Goal: Use online tool/utility: Utilize a website feature to perform a specific function

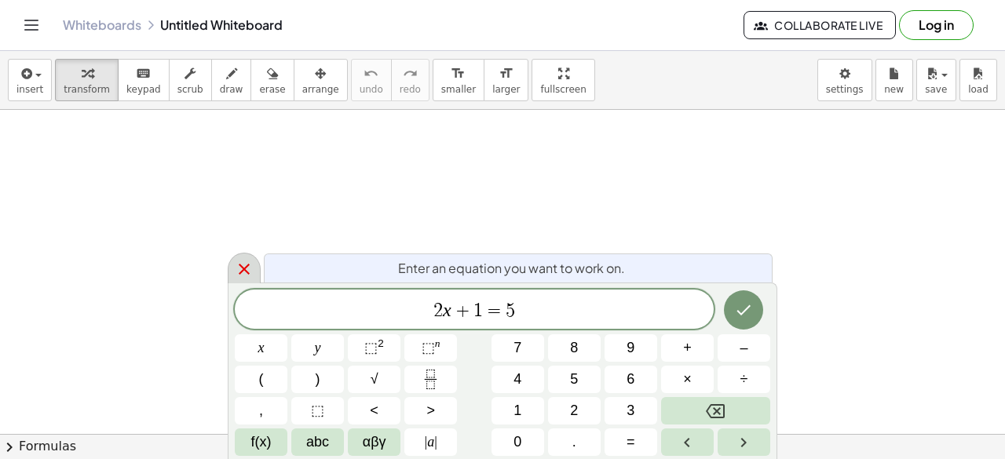
click at [243, 269] on icon at bounding box center [244, 269] width 11 height 11
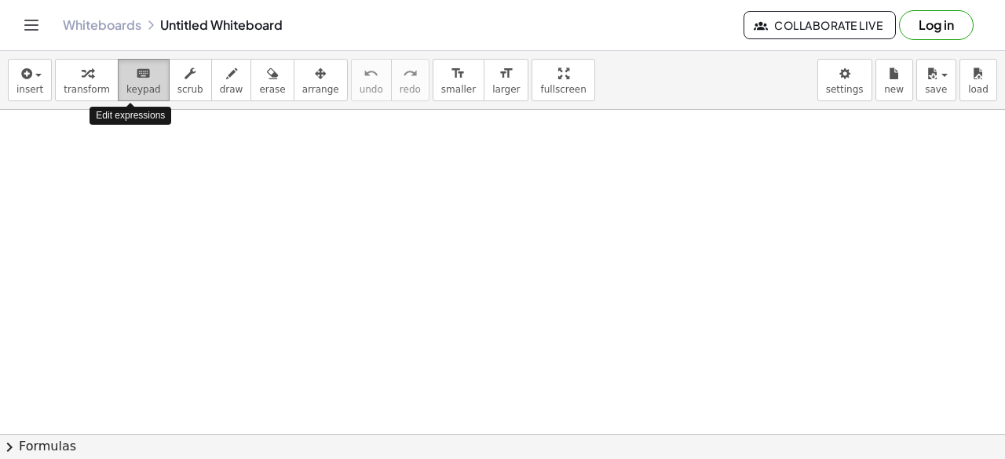
click at [126, 84] on span "keypad" at bounding box center [143, 89] width 35 height 11
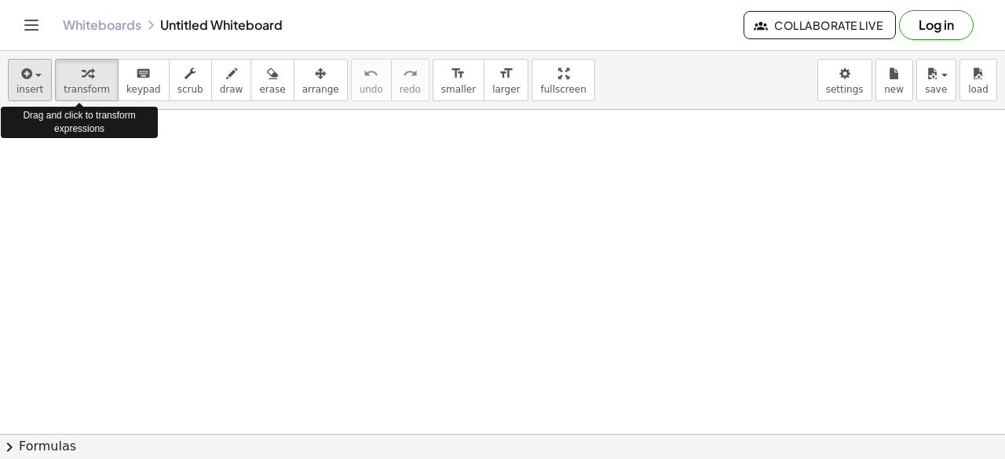
drag, startPoint x: 60, startPoint y: 78, endPoint x: 24, endPoint y: 78, distance: 36.9
click at [24, 78] on div "insert select one: Math Expression Function Text Youtube Video Graphing Geometr…" at bounding box center [502, 80] width 1005 height 59
click at [24, 78] on icon "button" at bounding box center [25, 73] width 14 height 19
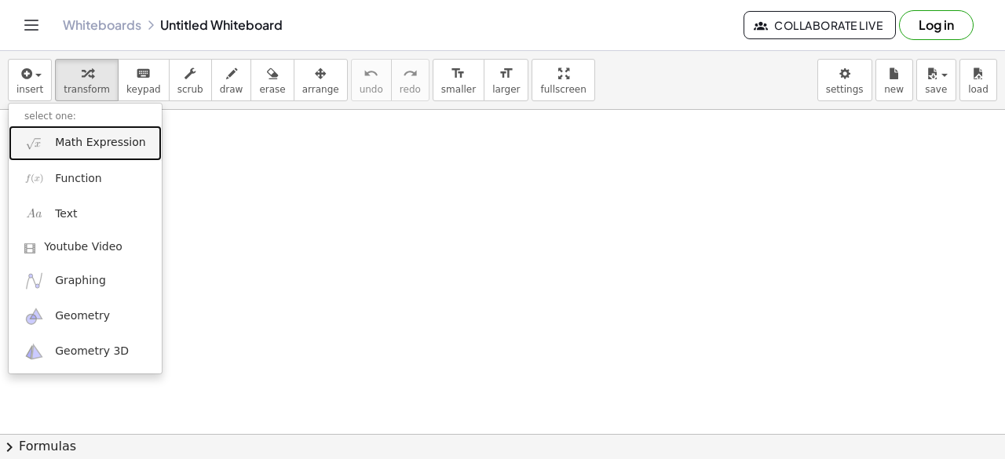
click at [76, 144] on span "Math Expression" at bounding box center [100, 143] width 90 height 16
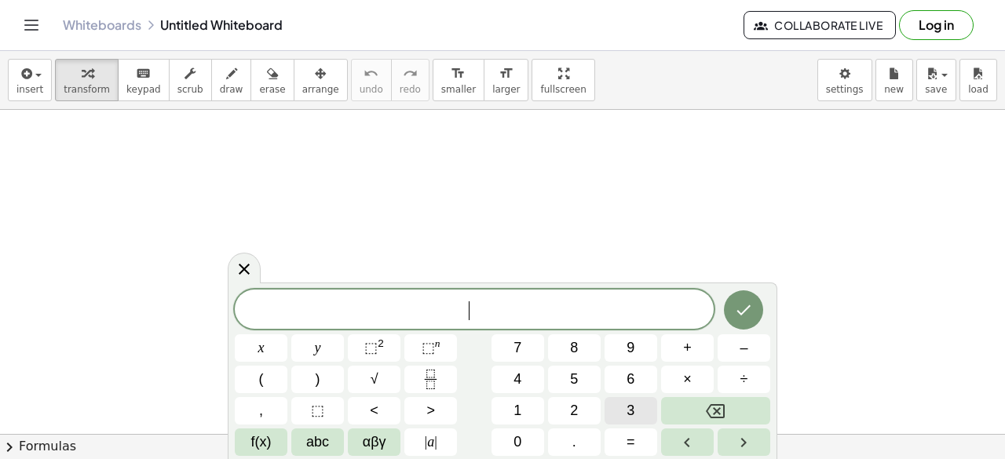
click at [612, 411] on button "3" at bounding box center [630, 410] width 53 height 27
click at [412, 352] on button "⬚ n" at bounding box center [430, 347] width 53 height 27
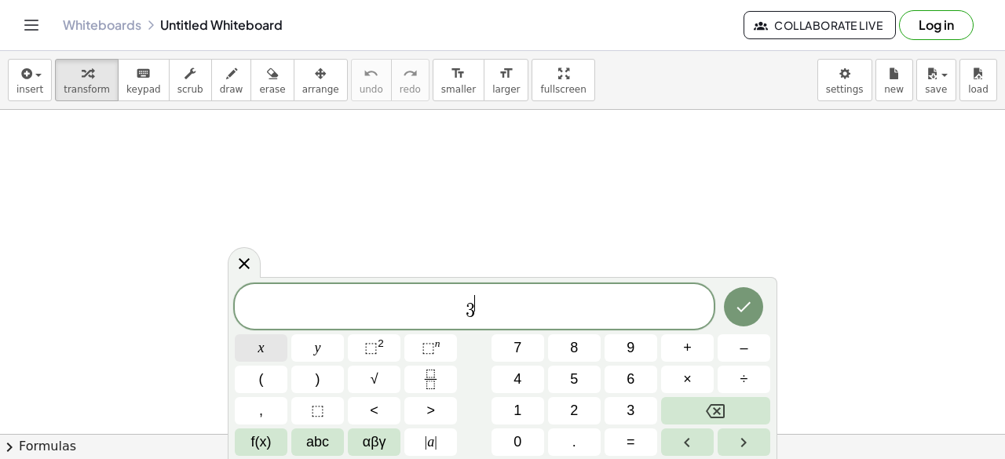
click at [266, 342] on button "x" at bounding box center [261, 347] width 53 height 27
click at [674, 340] on button "+" at bounding box center [687, 347] width 53 height 27
click at [459, 374] on div "3 x + ​ x y ⬚ 2 ⬚ n 7 8 9 + – ( ) √ 4 5 6 × ÷ , ⬚ < > 1 2 3 f(x) abc αβγ | a | …" at bounding box center [502, 370] width 535 height 172
click at [387, 345] on button "⬚ 2" at bounding box center [374, 347] width 53 height 27
click at [247, 354] on button "x" at bounding box center [261, 347] width 53 height 27
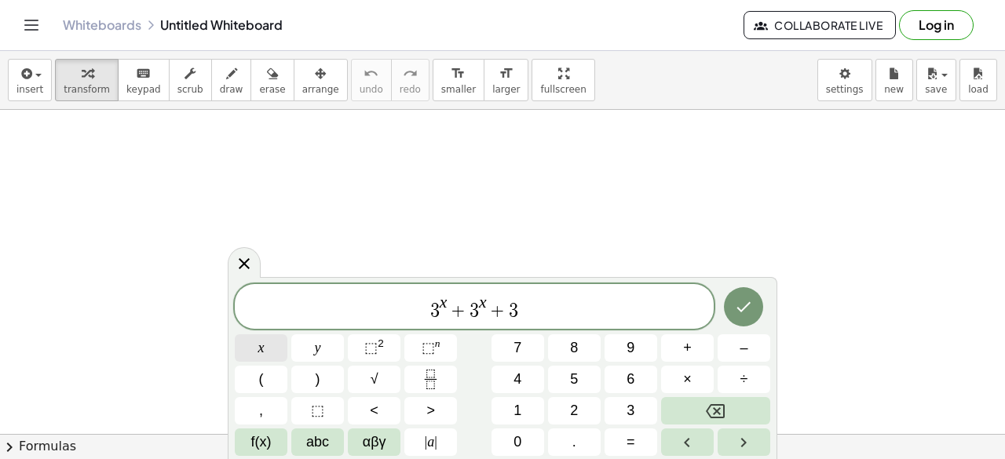
click at [268, 354] on button "x" at bounding box center [261, 347] width 53 height 27
click at [413, 345] on button "⬚ n" at bounding box center [430, 347] width 53 height 27
click at [415, 307] on span "​ 3 x + 3 x + 3 x" at bounding box center [474, 308] width 479 height 28
click at [481, 327] on div "​ 3 x + 3 x + 3 x x y ⬚ 2 ⬚ n 7 8 9 + – ( ) √ 4 5 6 × ÷ , ⬚ < > 1 2 3 f(x) abc …" at bounding box center [502, 370] width 535 height 172
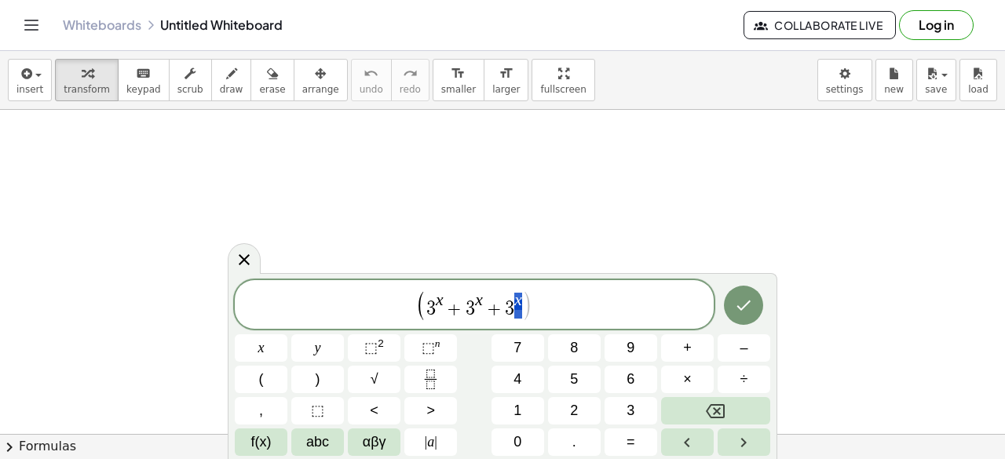
drag, startPoint x: 515, startPoint y: 301, endPoint x: 524, endPoint y: 305, distance: 9.5
click at [528, 308] on span ")" at bounding box center [526, 305] width 11 height 31
click at [377, 351] on span "⬚" at bounding box center [370, 348] width 13 height 16
click at [749, 381] on button "÷" at bounding box center [744, 379] width 53 height 27
click at [411, 344] on button "⬚ n" at bounding box center [430, 347] width 53 height 27
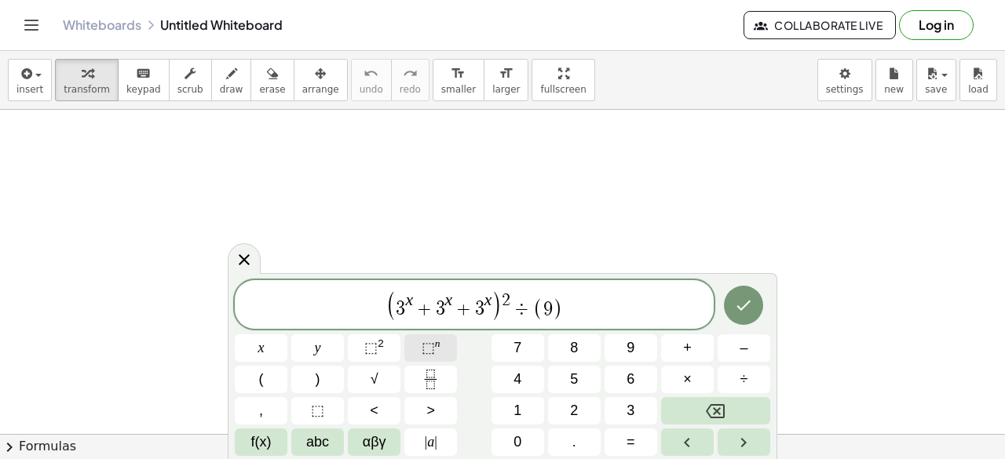
click at [435, 346] on sup "n" at bounding box center [437, 344] width 5 height 12
click at [750, 306] on icon "Done" at bounding box center [743, 305] width 19 height 19
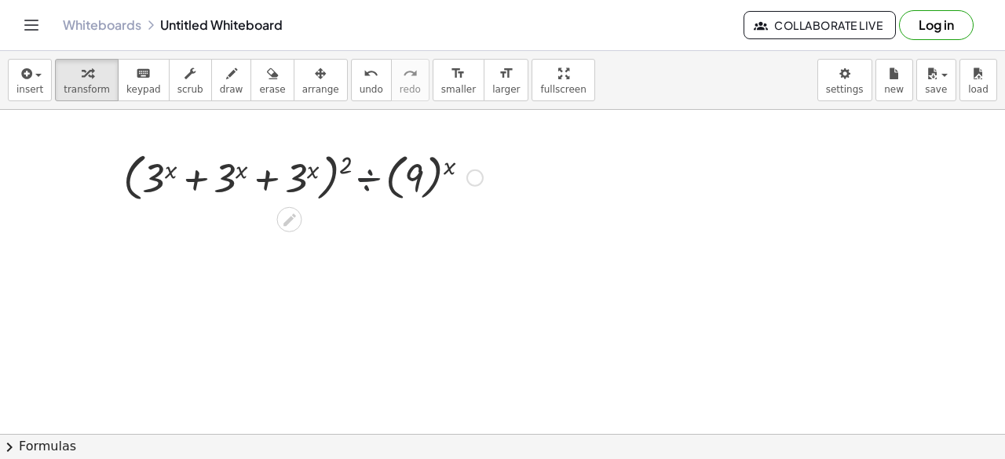
click at [369, 179] on div at bounding box center [302, 177] width 375 height 60
click at [289, 222] on icon at bounding box center [289, 220] width 16 height 16
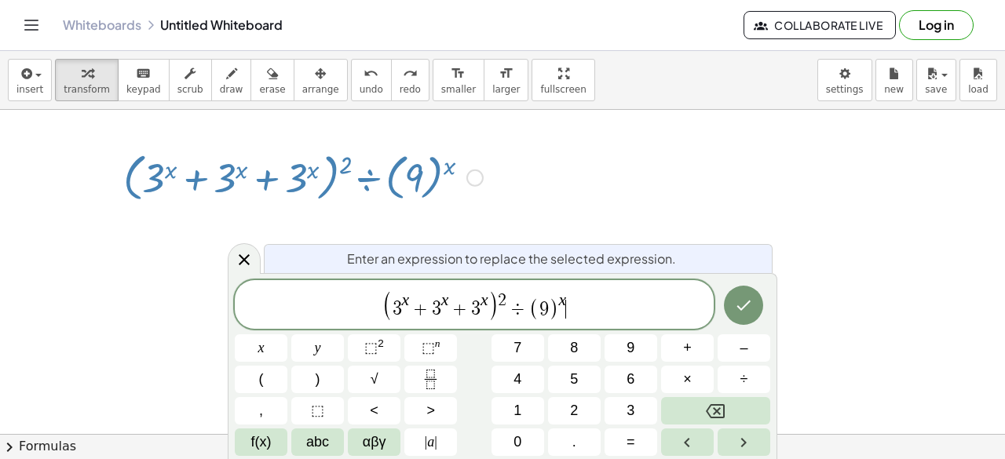
click at [583, 304] on span "( 3 x + 3 x + 3 x ) 2 ÷ ( 9 ) x ​" at bounding box center [474, 306] width 479 height 32
drag, startPoint x: 509, startPoint y: 298, endPoint x: 367, endPoint y: 321, distance: 143.3
click at [367, 321] on span "( 3 x + 3 x + 3 x ) 2 ÷ ( 9 ) x" at bounding box center [474, 306] width 479 height 32
click at [524, 302] on span "÷" at bounding box center [517, 309] width 23 height 19
click at [732, 373] on button "÷" at bounding box center [744, 379] width 53 height 27
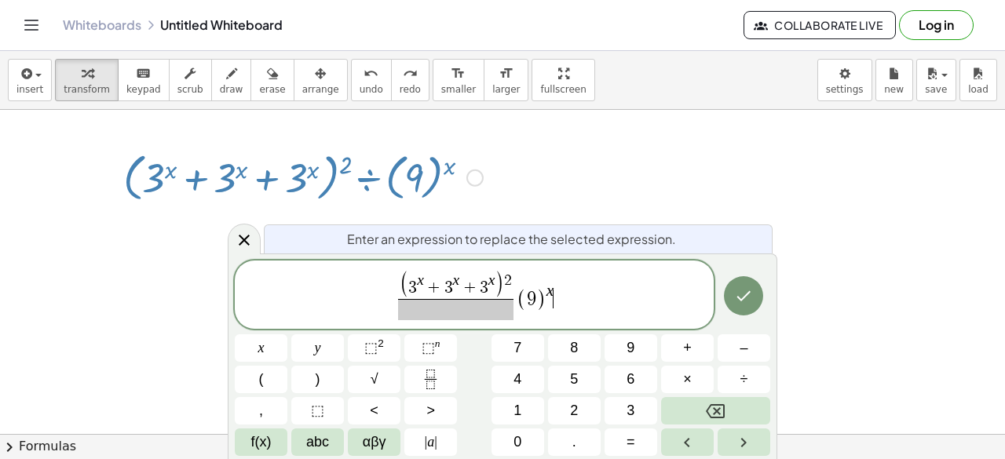
click at [575, 301] on span "( 3 x + 3 x + 3 x ) 2 ​ ( 9 ) x ​" at bounding box center [474, 296] width 479 height 52
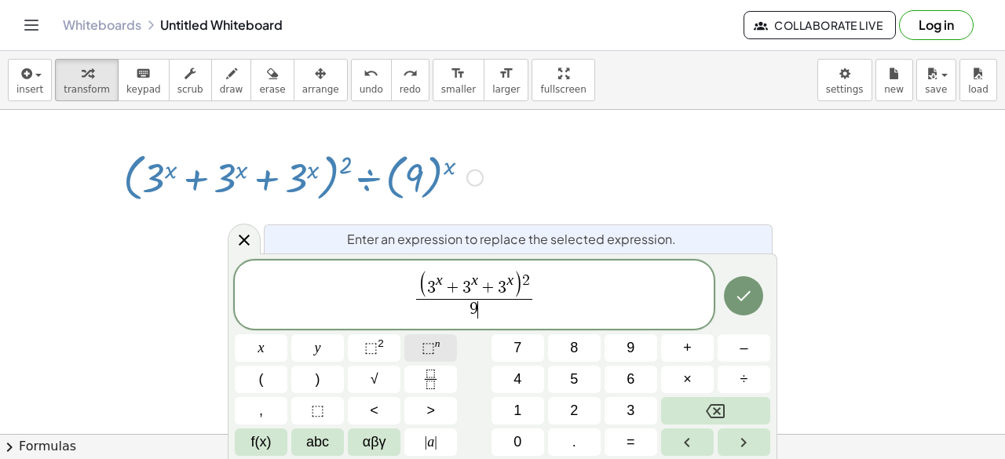
click at [415, 357] on button "⬚ n" at bounding box center [430, 347] width 53 height 27
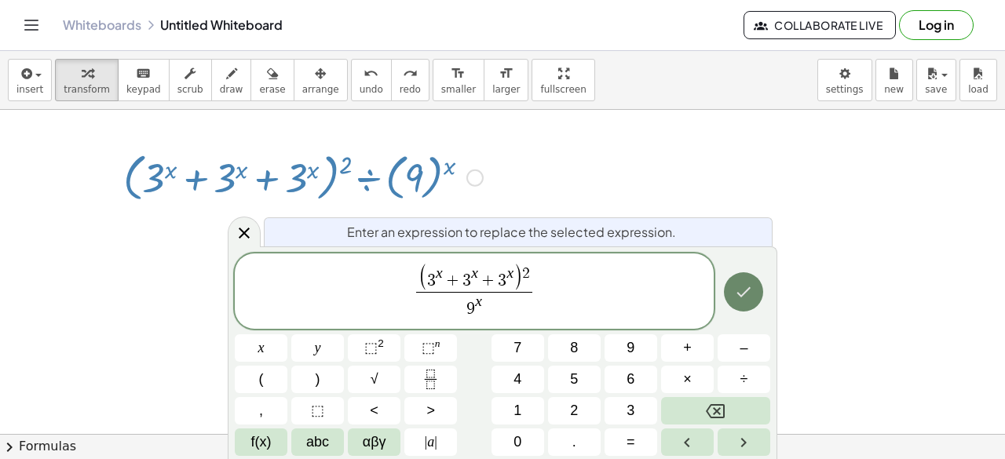
click at [744, 280] on button "Done" at bounding box center [743, 291] width 39 height 39
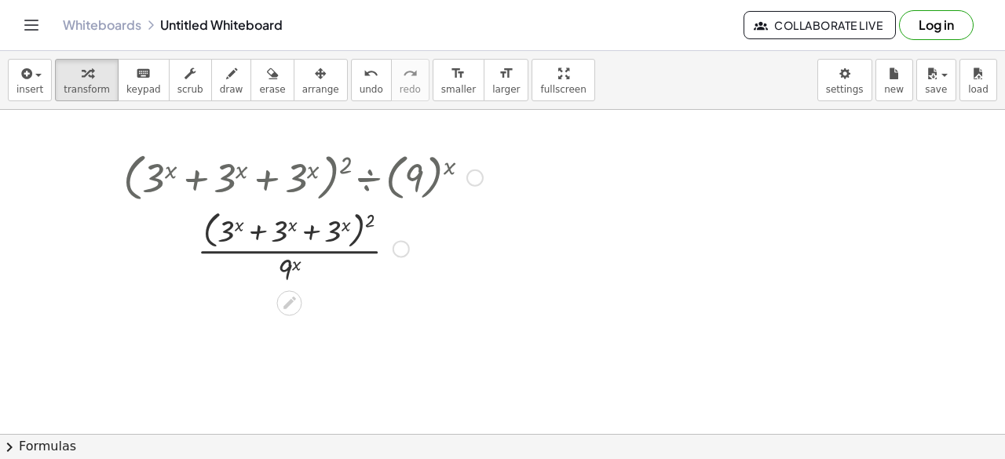
click at [279, 239] on div at bounding box center [302, 247] width 375 height 83
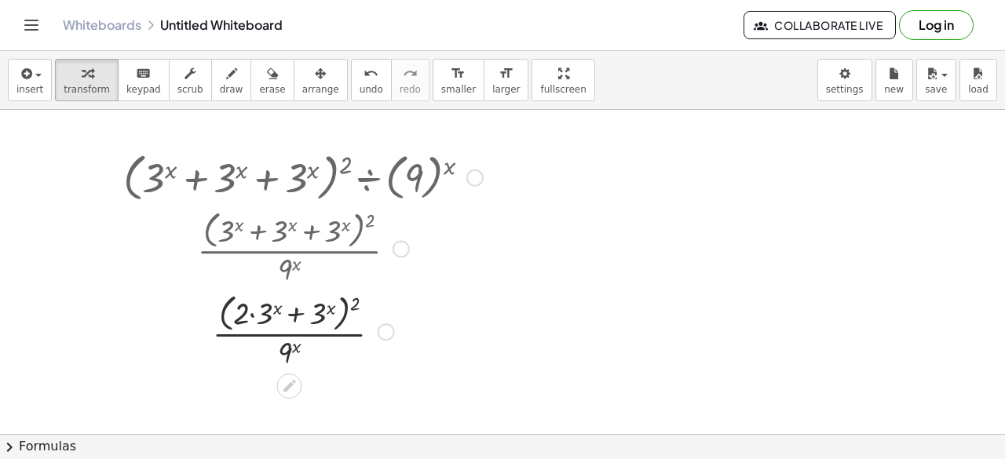
click at [316, 314] on div at bounding box center [302, 330] width 375 height 83
click at [294, 313] on div at bounding box center [302, 330] width 375 height 83
click at [294, 313] on div at bounding box center [302, 331] width 375 height 82
click at [327, 304] on div at bounding box center [302, 331] width 375 height 82
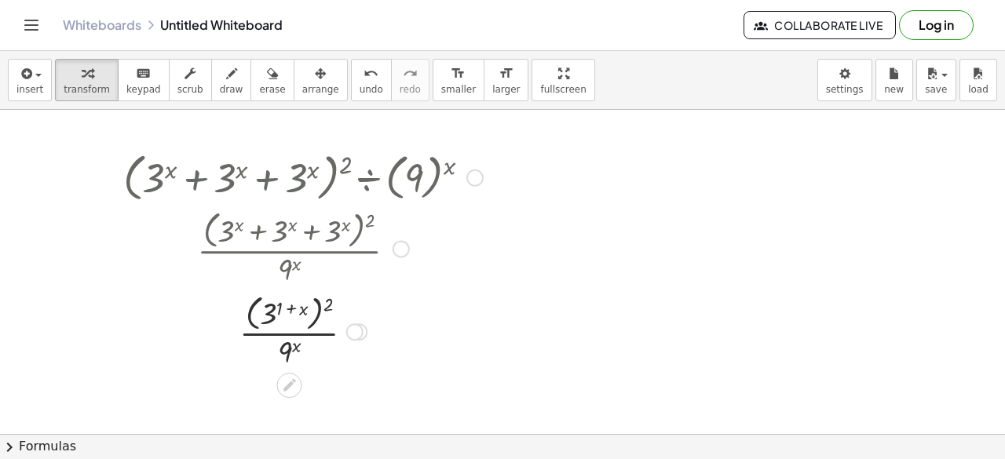
click at [327, 304] on div at bounding box center [302, 331] width 375 height 82
click at [311, 307] on div at bounding box center [302, 331] width 375 height 82
click at [295, 307] on div at bounding box center [302, 331] width 375 height 82
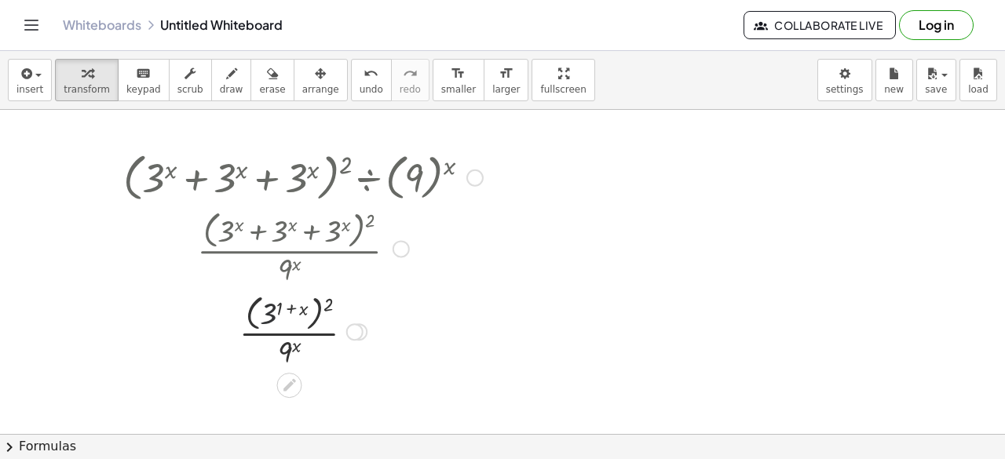
click at [272, 315] on div at bounding box center [302, 331] width 375 height 82
click at [290, 355] on div at bounding box center [302, 331] width 375 height 82
click at [295, 352] on div at bounding box center [302, 331] width 375 height 82
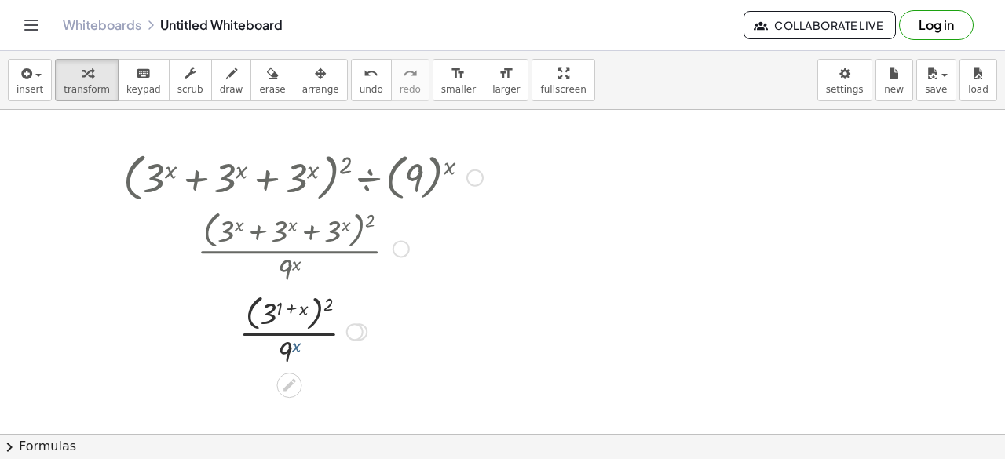
click at [294, 345] on div at bounding box center [302, 331] width 375 height 82
click at [264, 311] on div at bounding box center [302, 331] width 375 height 82
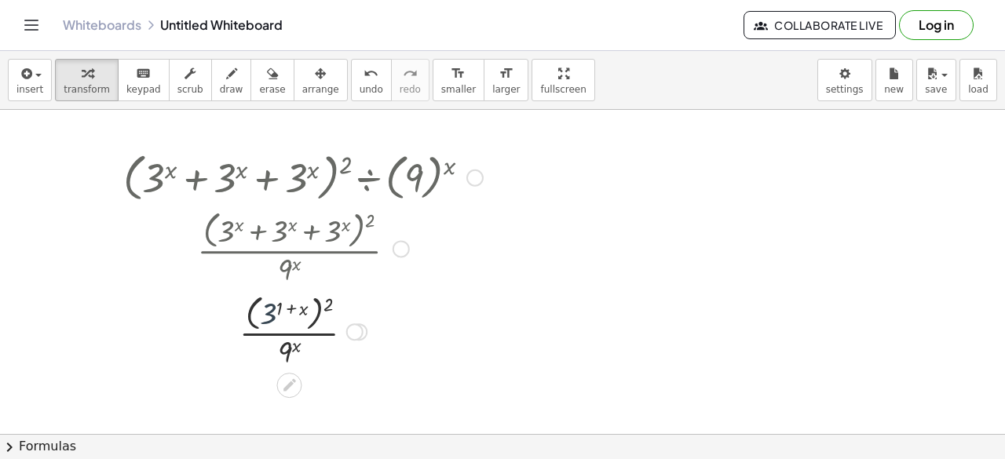
click at [264, 311] on div at bounding box center [302, 331] width 375 height 82
drag, startPoint x: 264, startPoint y: 311, endPoint x: 244, endPoint y: 313, distance: 19.8
click at [244, 313] on div at bounding box center [302, 331] width 375 height 82
click at [328, 300] on div at bounding box center [302, 331] width 375 height 82
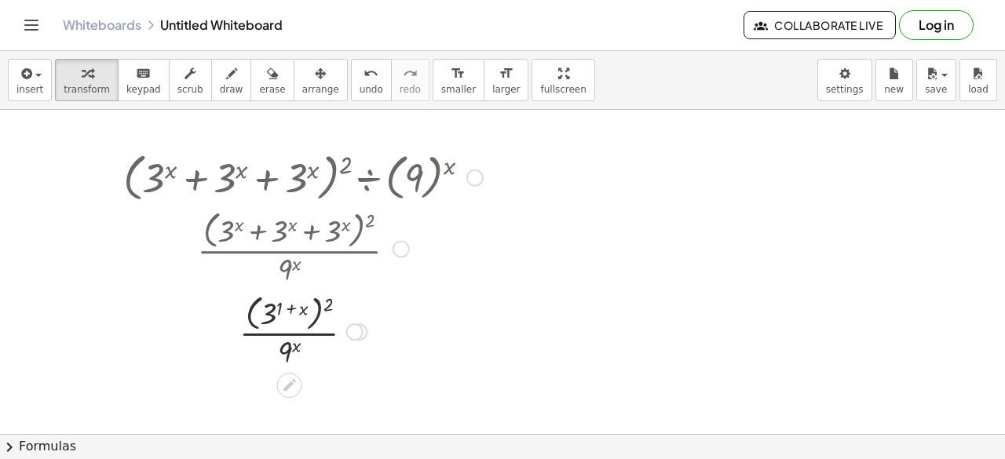
click at [349, 332] on div at bounding box center [354, 331] width 17 height 17
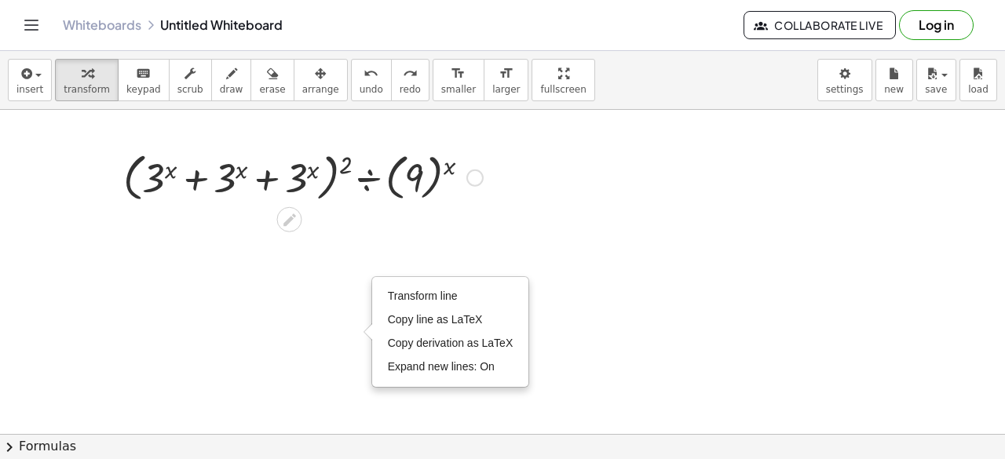
click at [299, 176] on div at bounding box center [302, 177] width 375 height 60
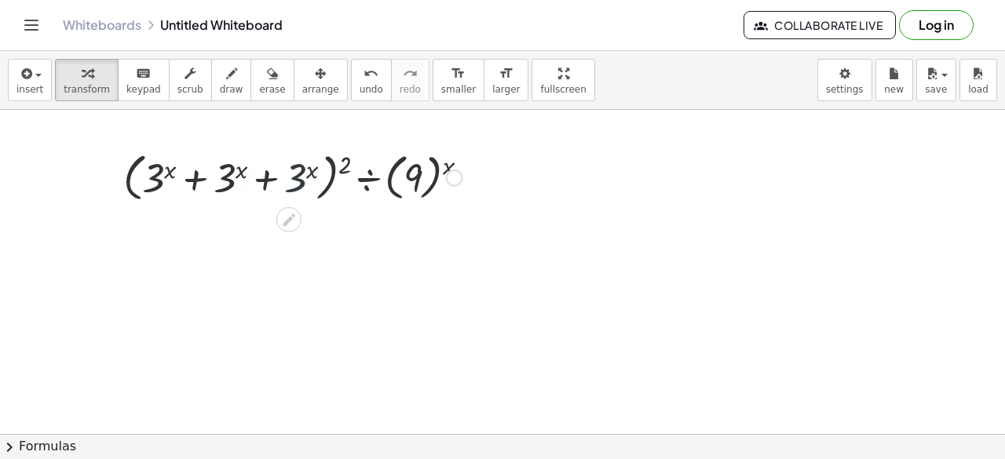
click at [299, 176] on div at bounding box center [302, 177] width 335 height 60
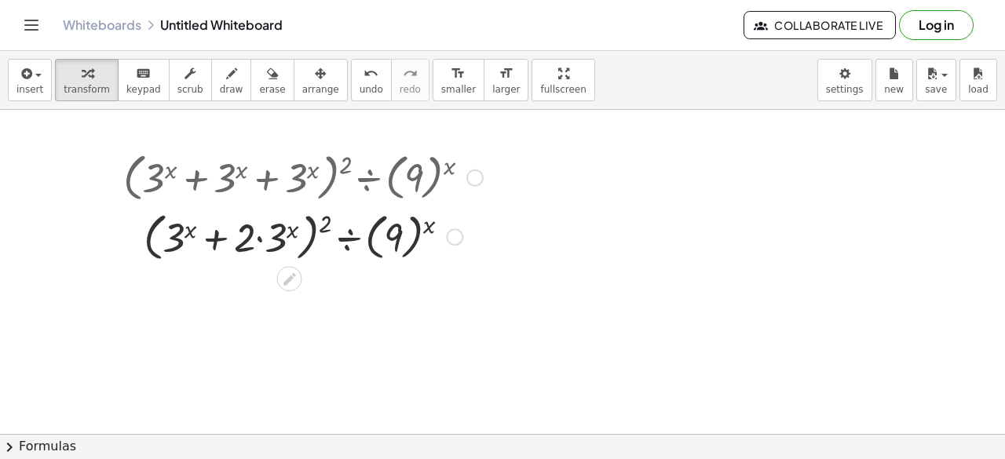
click at [237, 236] on div at bounding box center [302, 236] width 375 height 60
click at [176, 236] on div at bounding box center [302, 236] width 375 height 60
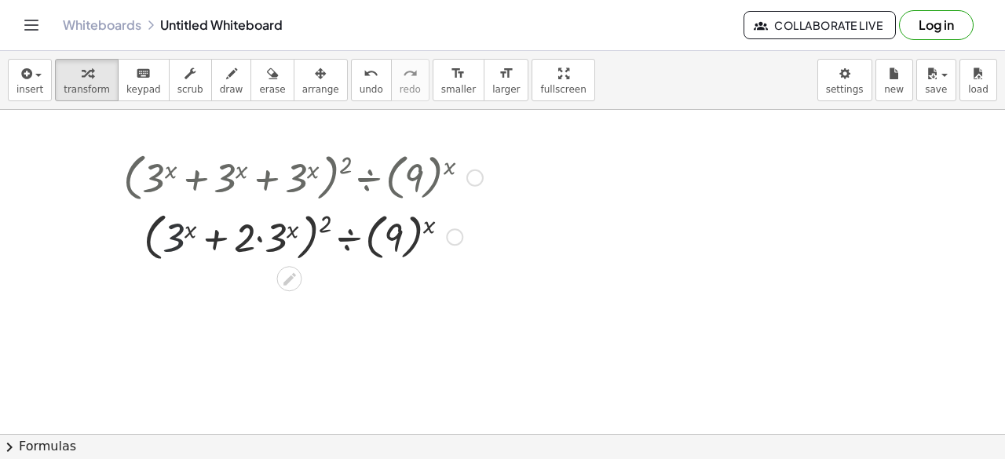
click at [176, 236] on div at bounding box center [302, 236] width 375 height 60
drag, startPoint x: 176, startPoint y: 236, endPoint x: 186, endPoint y: 236, distance: 10.2
click at [186, 236] on div at bounding box center [302, 236] width 375 height 60
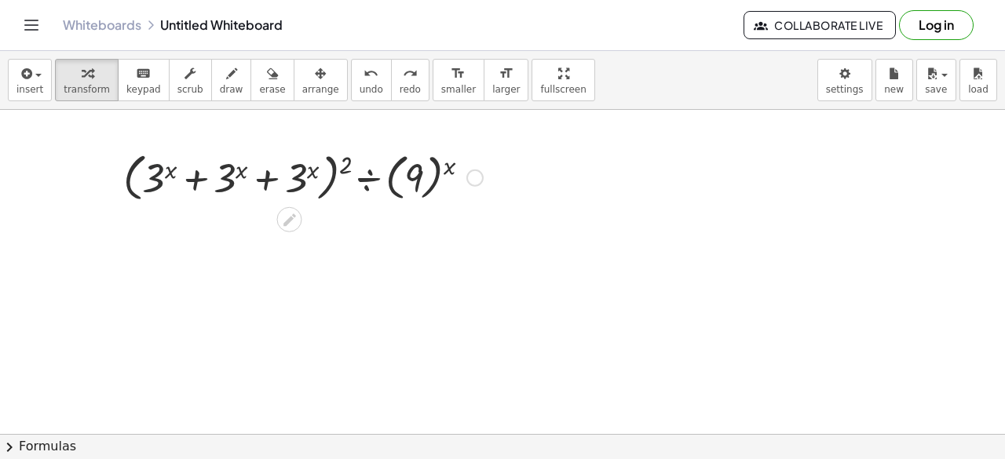
click at [154, 188] on div at bounding box center [302, 177] width 375 height 60
drag, startPoint x: 154, startPoint y: 188, endPoint x: 234, endPoint y: 183, distance: 80.3
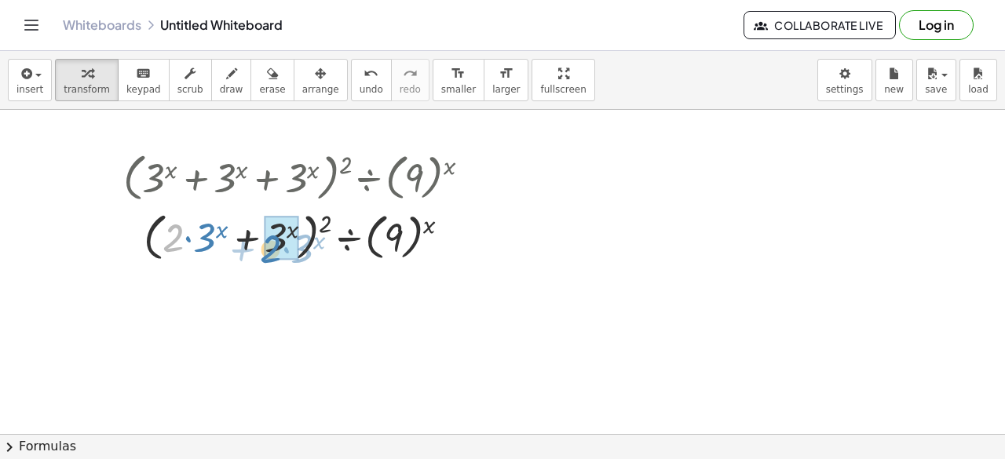
drag, startPoint x: 174, startPoint y: 241, endPoint x: 276, endPoint y: 253, distance: 102.7
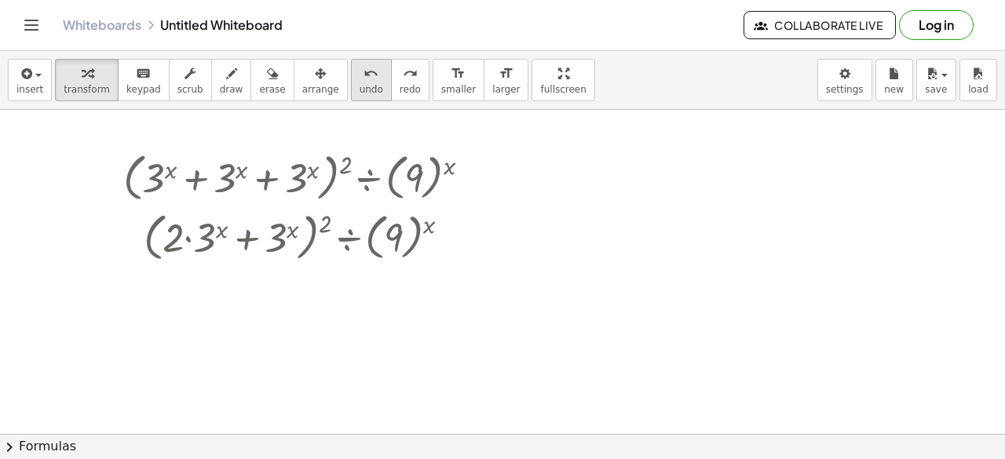
click at [360, 84] on span "undo" at bounding box center [372, 89] width 24 height 11
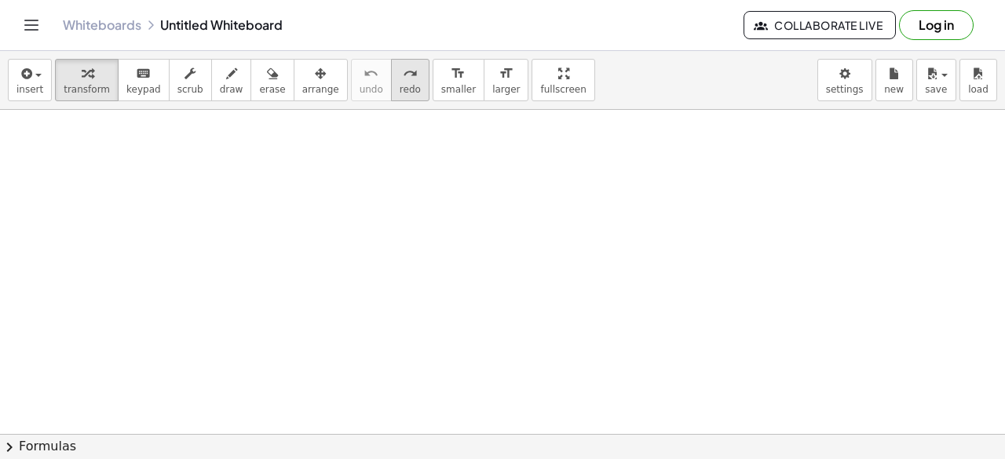
click at [400, 90] on span "redo" at bounding box center [410, 89] width 21 height 11
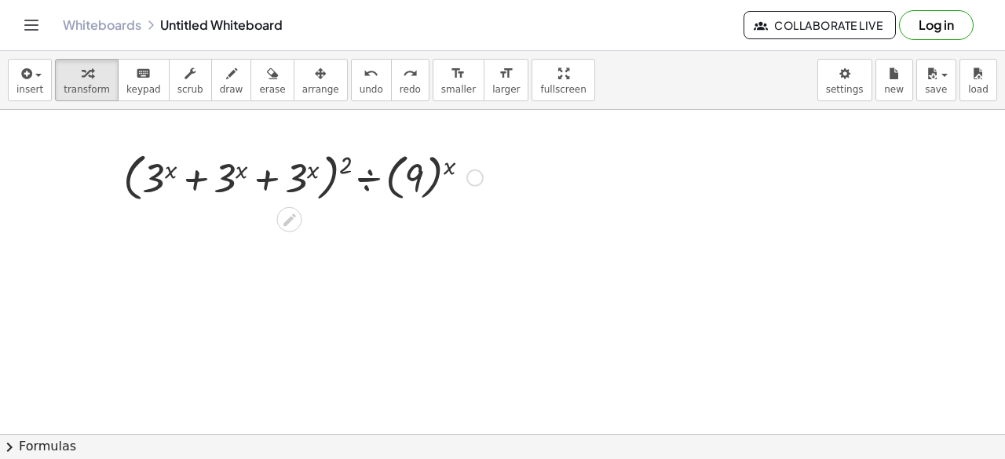
click at [365, 177] on div at bounding box center [302, 177] width 375 height 60
click at [279, 220] on div at bounding box center [288, 219] width 25 height 25
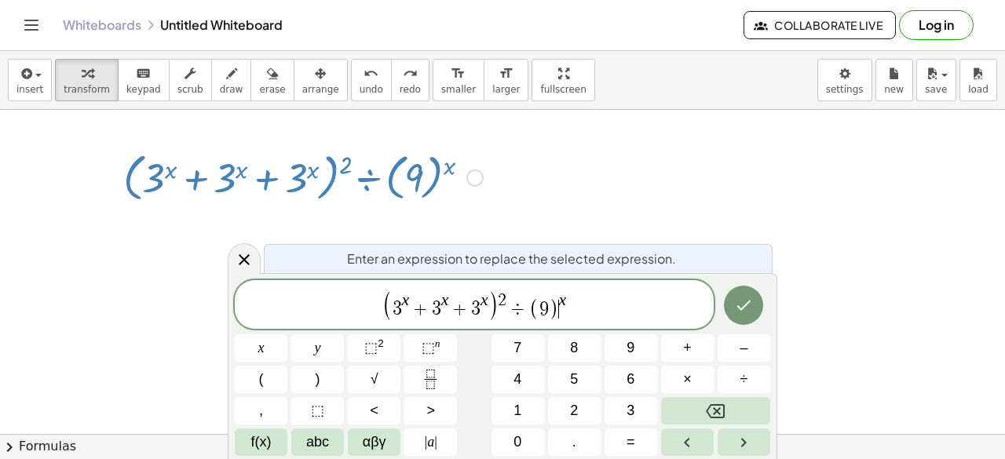
click at [556, 300] on span ")" at bounding box center [554, 309] width 10 height 23
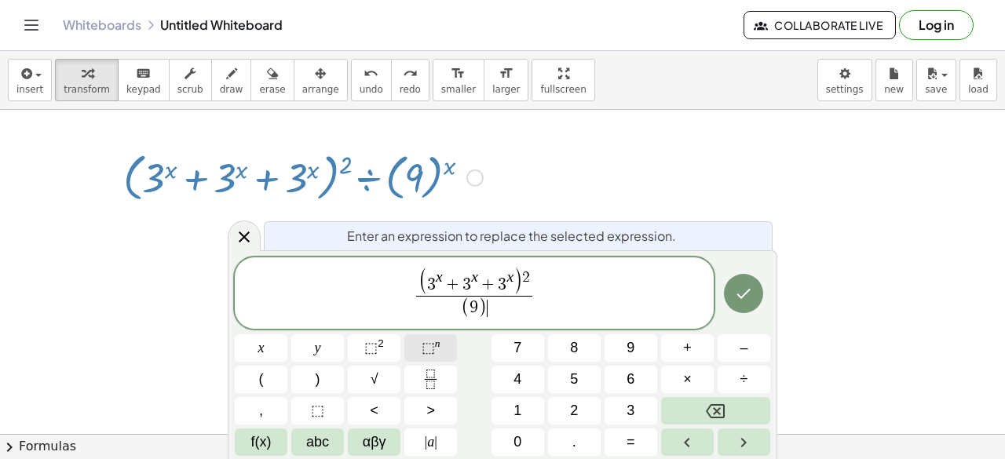
click at [425, 351] on span "⬚" at bounding box center [428, 348] width 13 height 16
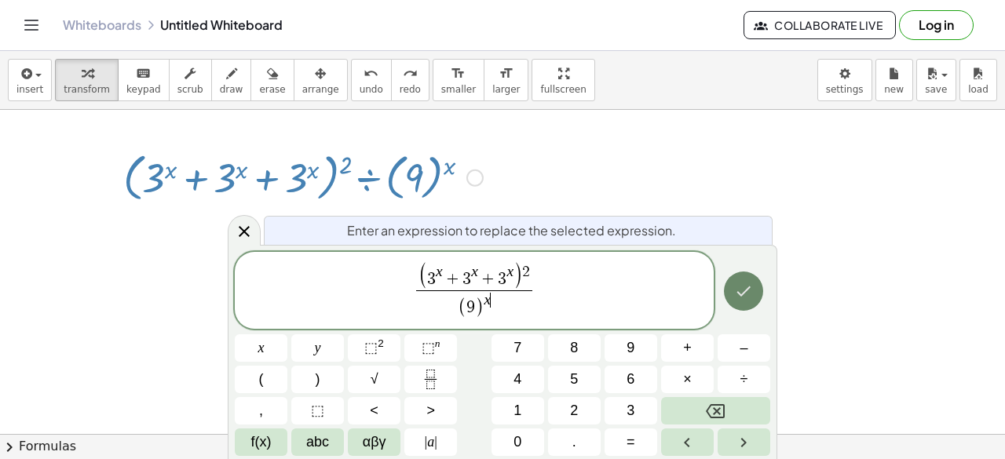
click at [754, 294] on button "Done" at bounding box center [743, 291] width 39 height 39
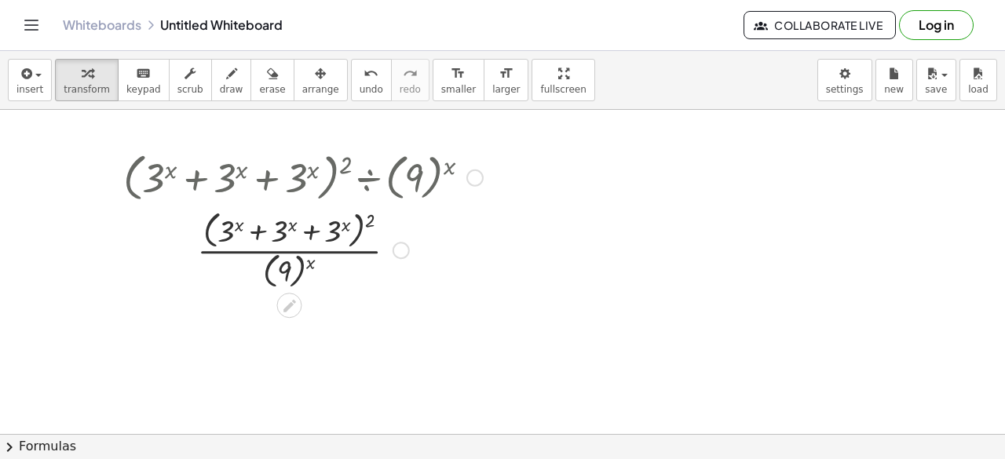
drag, startPoint x: 356, startPoint y: 166, endPoint x: 416, endPoint y: 174, distance: 60.3
click at [416, 174] on div at bounding box center [302, 177] width 375 height 60
drag, startPoint x: 231, startPoint y: 232, endPoint x: 287, endPoint y: 235, distance: 56.6
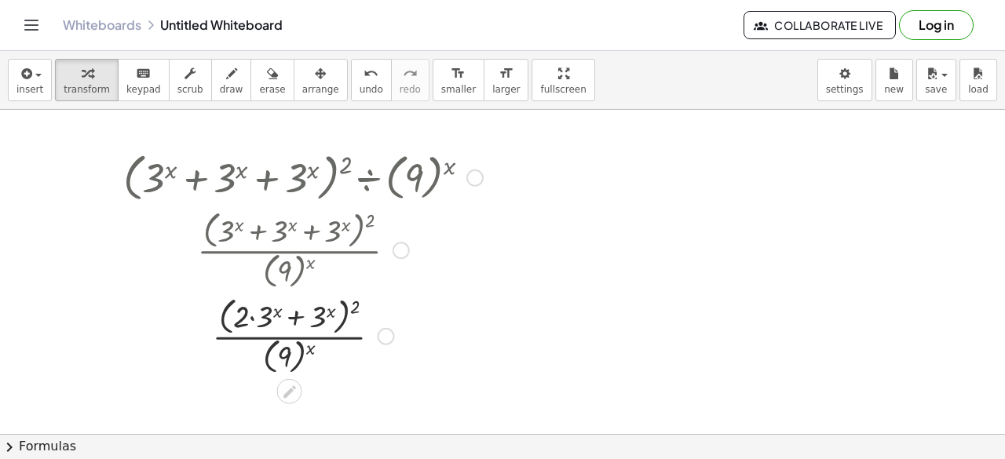
click at [238, 227] on div at bounding box center [302, 249] width 405 height 86
drag, startPoint x: 240, startPoint y: 312, endPoint x: 317, endPoint y: 321, distance: 77.5
click at [290, 356] on div at bounding box center [302, 335] width 375 height 86
drag, startPoint x: 265, startPoint y: 318, endPoint x: 281, endPoint y: 363, distance: 47.4
click at [281, 363] on div at bounding box center [302, 335] width 375 height 83
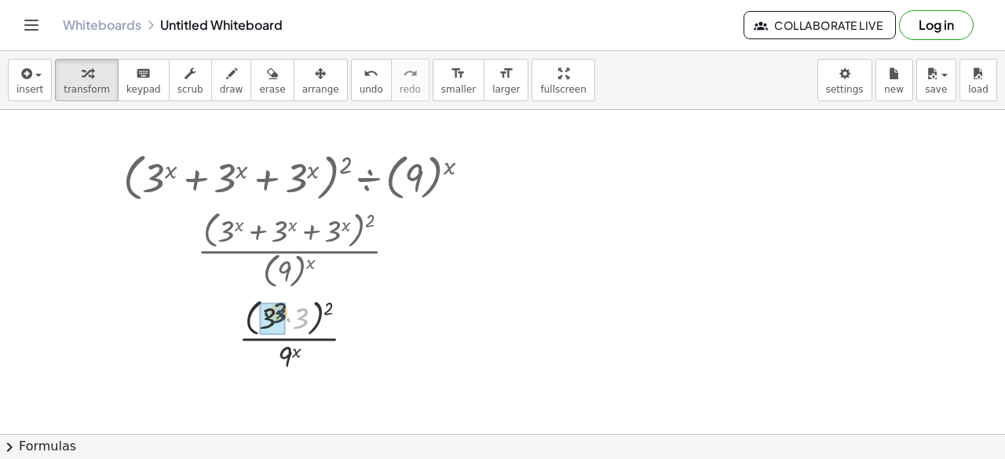
drag, startPoint x: 298, startPoint y: 326, endPoint x: 267, endPoint y: 314, distance: 33.5
drag, startPoint x: 298, startPoint y: 320, endPoint x: 242, endPoint y: 325, distance: 56.7
click at [242, 325] on div at bounding box center [303, 335] width 376 height 83
click at [285, 390] on icon at bounding box center [289, 390] width 13 height 13
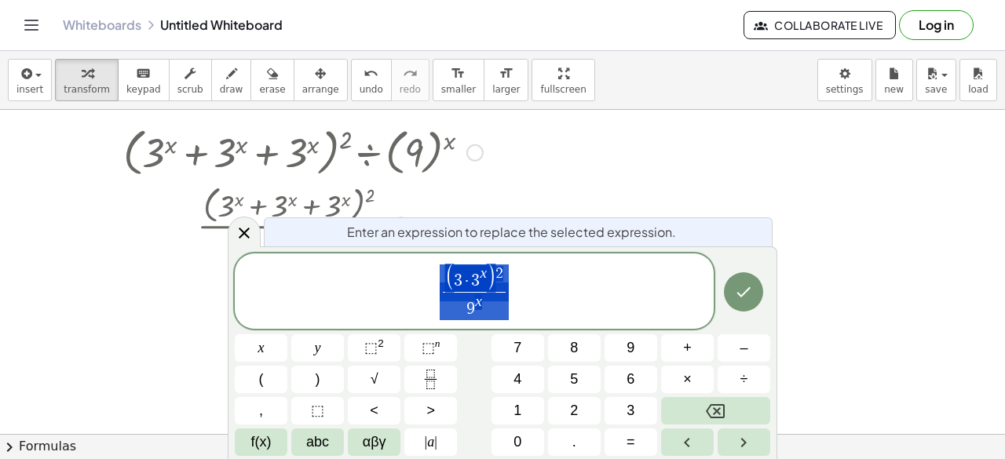
scroll to position [25, 0]
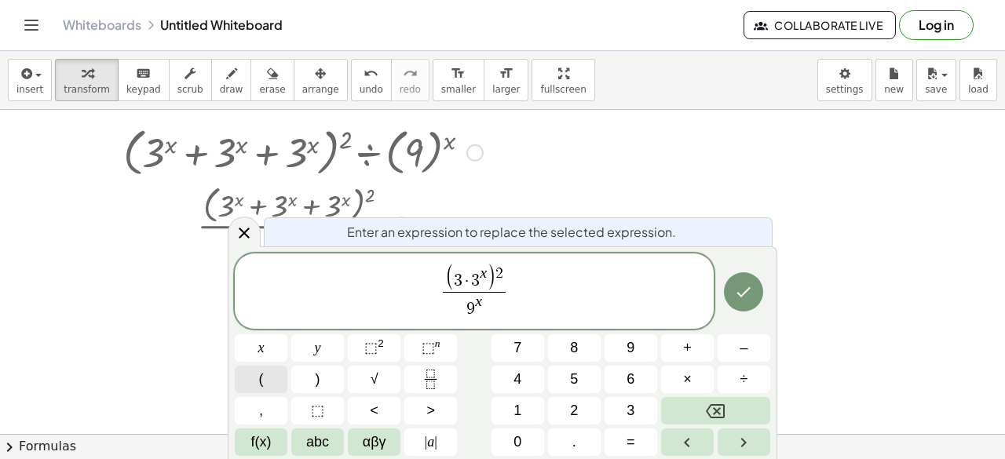
click at [268, 376] on button "(" at bounding box center [261, 379] width 53 height 27
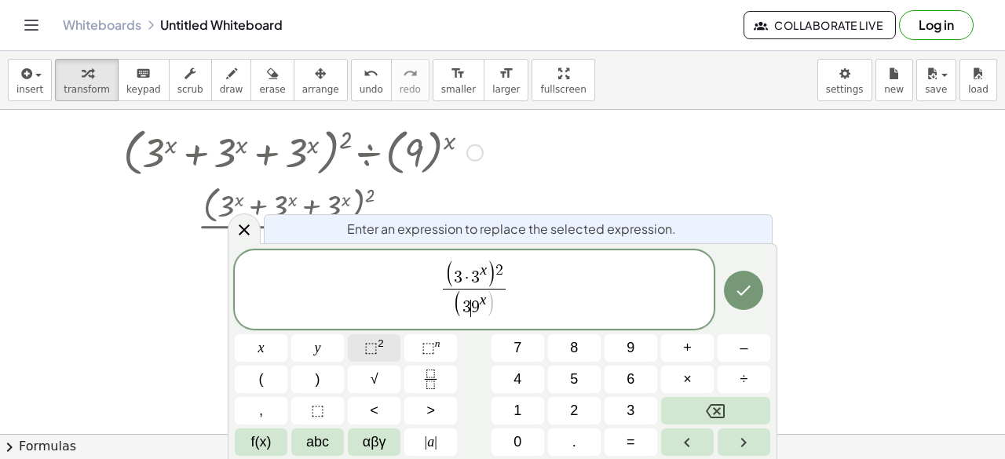
click at [377, 350] on span "⬚ 2" at bounding box center [374, 348] width 20 height 21
click at [491, 302] on span ")" at bounding box center [494, 304] width 9 height 28
click at [258, 345] on span "x" at bounding box center [261, 348] width 6 height 21
click at [415, 346] on button "⬚ n" at bounding box center [430, 347] width 53 height 27
click at [760, 299] on button "Done" at bounding box center [743, 290] width 39 height 39
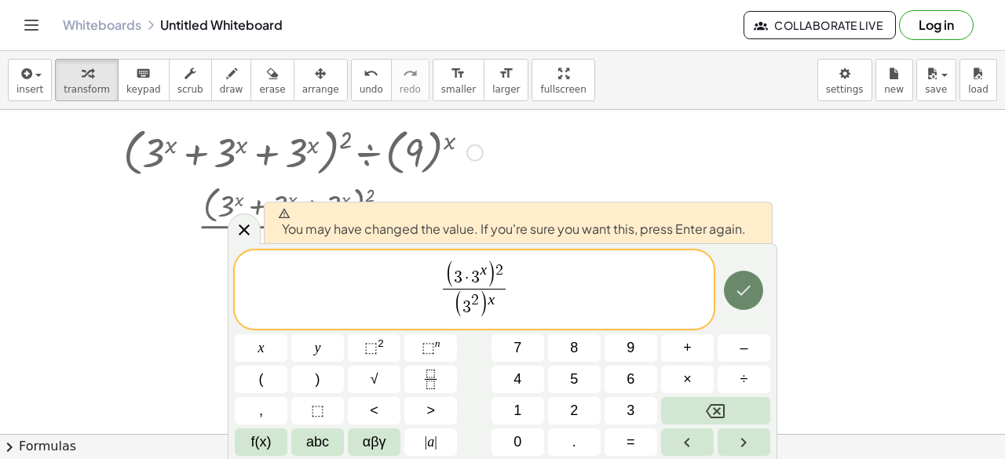
click at [751, 292] on icon "Done" at bounding box center [743, 290] width 19 height 19
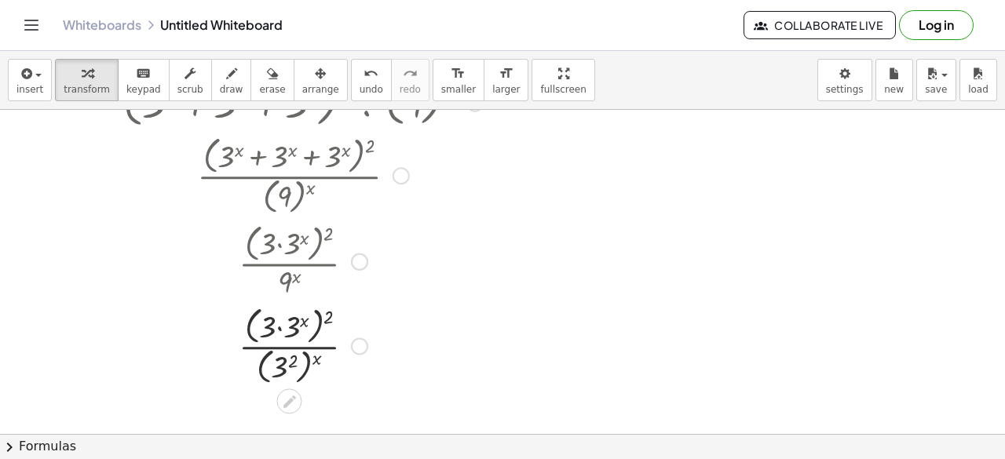
scroll to position [75, 0]
click at [281, 366] on div at bounding box center [302, 344] width 375 height 86
click at [281, 366] on div at bounding box center [302, 343] width 375 height 83
drag, startPoint x: 296, startPoint y: 360, endPoint x: 321, endPoint y: 360, distance: 25.1
drag, startPoint x: 302, startPoint y: 320, endPoint x: 328, endPoint y: 314, distance: 26.5
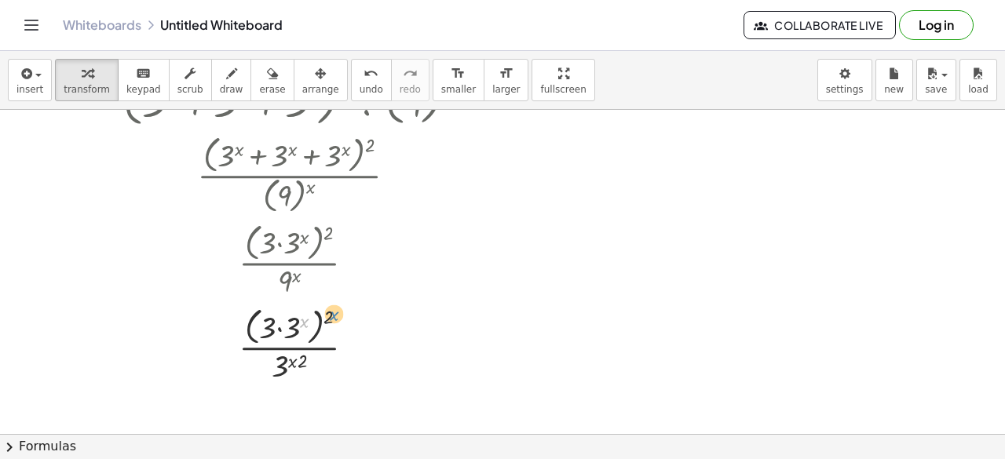
click at [328, 314] on div at bounding box center [302, 343] width 375 height 83
drag, startPoint x: 300, startPoint y: 322, endPoint x: 333, endPoint y: 316, distance: 33.4
click at [333, 316] on div at bounding box center [302, 343] width 375 height 83
drag, startPoint x: 268, startPoint y: 325, endPoint x: 287, endPoint y: 327, distance: 18.9
click at [290, 322] on div at bounding box center [302, 344] width 375 height 82
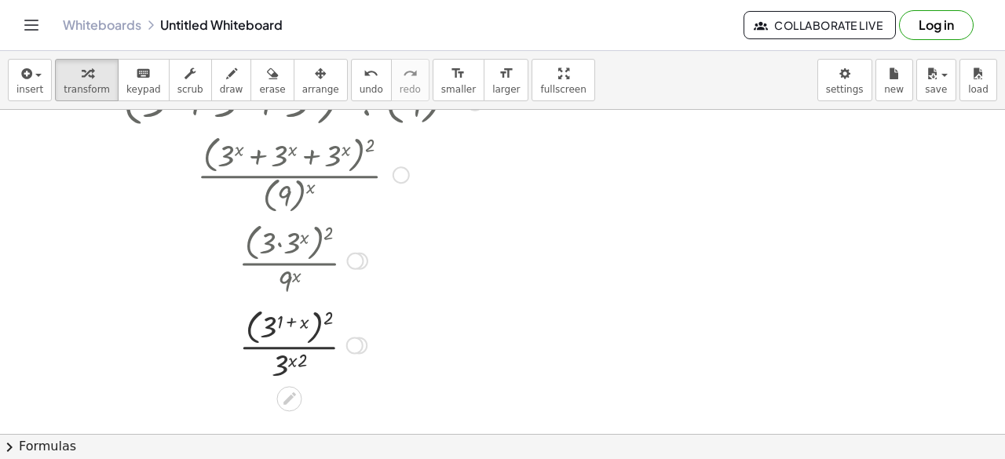
click at [290, 322] on div at bounding box center [302, 344] width 375 height 82
drag, startPoint x: 331, startPoint y: 314, endPoint x: 296, endPoint y: 321, distance: 36.0
click at [296, 321] on div at bounding box center [302, 344] width 375 height 82
drag, startPoint x: 331, startPoint y: 320, endPoint x: 282, endPoint y: 337, distance: 52.4
click at [282, 337] on div at bounding box center [303, 343] width 376 height 83
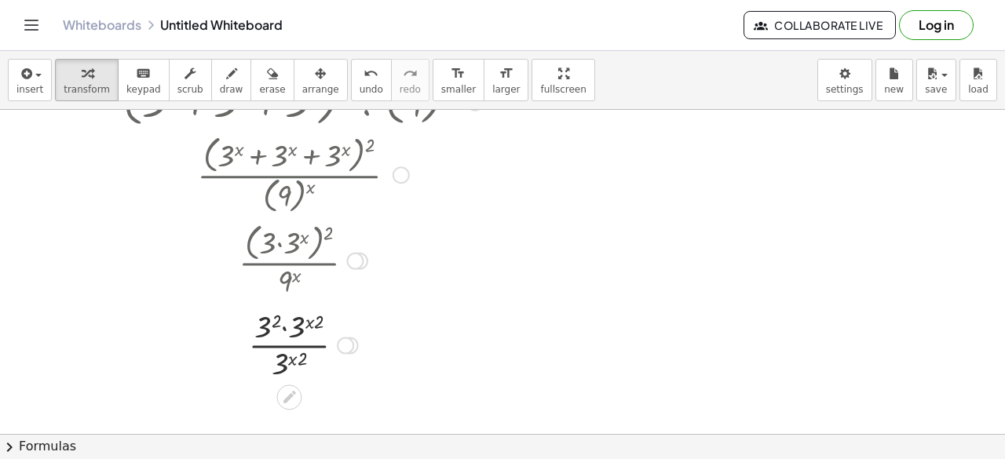
click at [294, 328] on div at bounding box center [302, 344] width 375 height 79
click at [280, 345] on div at bounding box center [302, 344] width 382 height 79
click at [280, 345] on div at bounding box center [302, 343] width 375 height 53
drag, startPoint x: 301, startPoint y: 326, endPoint x: 281, endPoint y: 361, distance: 40.8
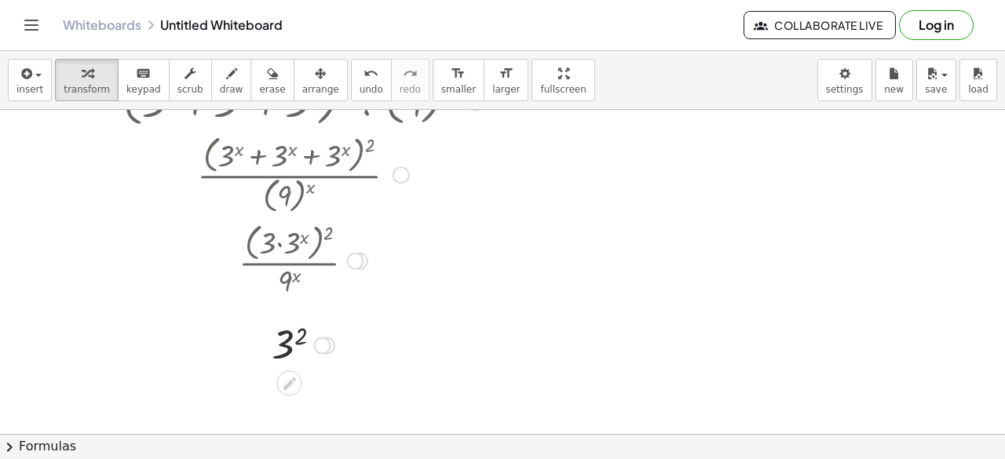
click at [292, 343] on div at bounding box center [302, 344] width 375 height 52
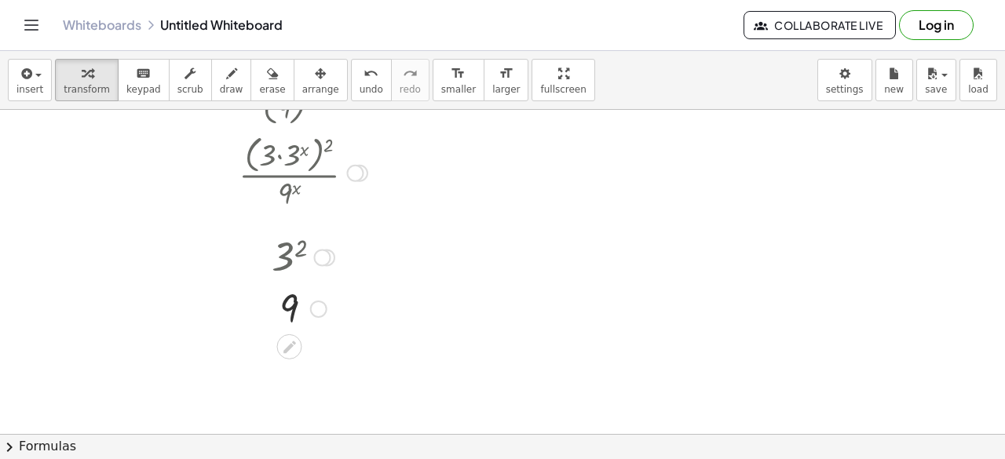
scroll to position [0, 0]
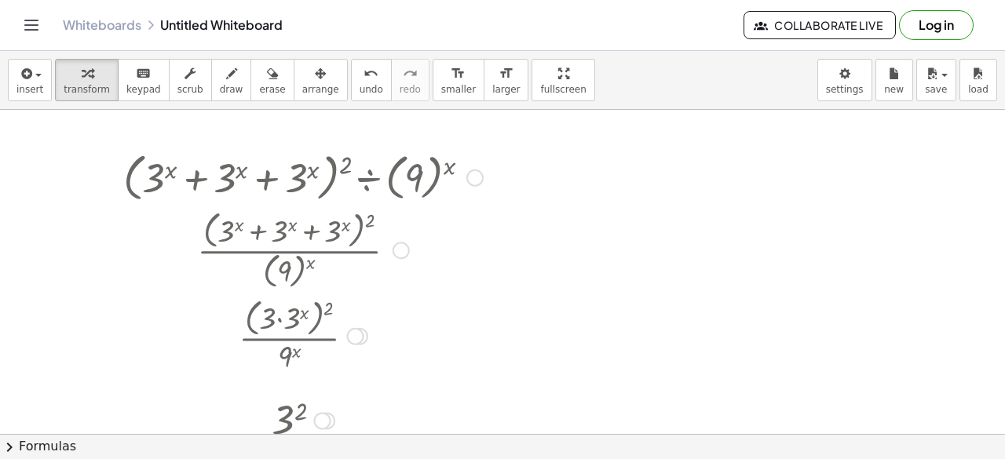
click at [244, 174] on div at bounding box center [302, 177] width 375 height 60
click at [360, 87] on span "undo" at bounding box center [372, 89] width 24 height 11
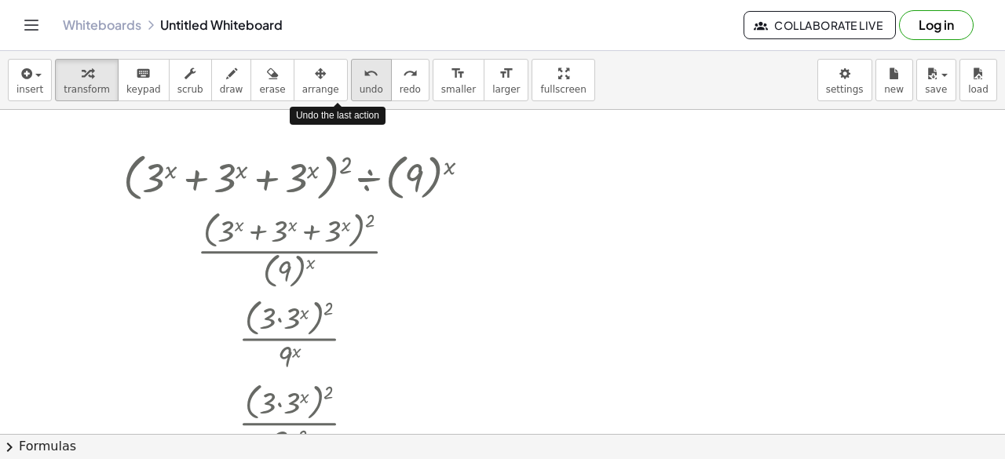
click at [360, 87] on span "undo" at bounding box center [372, 89] width 24 height 11
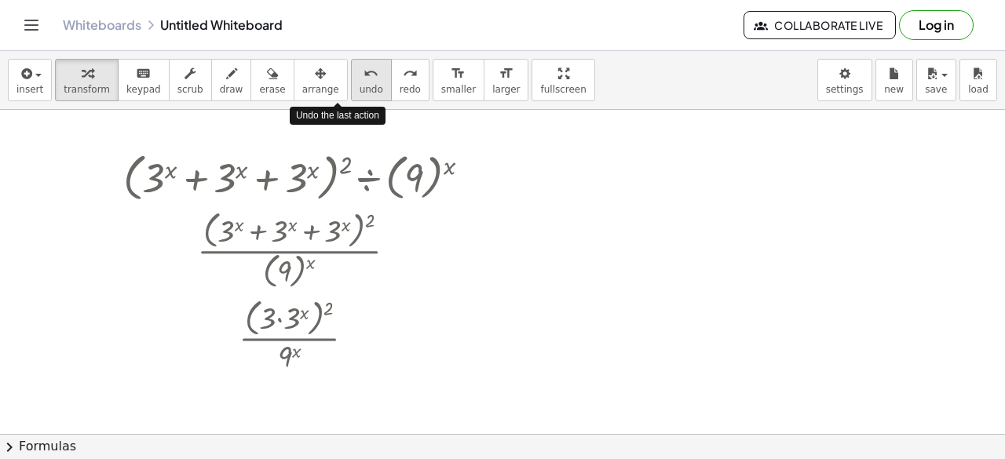
click at [360, 87] on span "undo" at bounding box center [372, 89] width 24 height 11
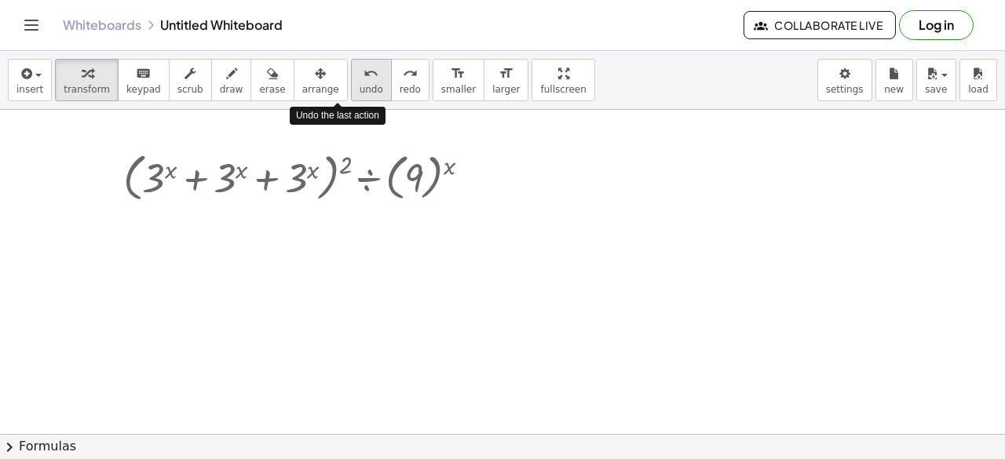
click at [360, 87] on span "undo" at bounding box center [372, 89] width 24 height 11
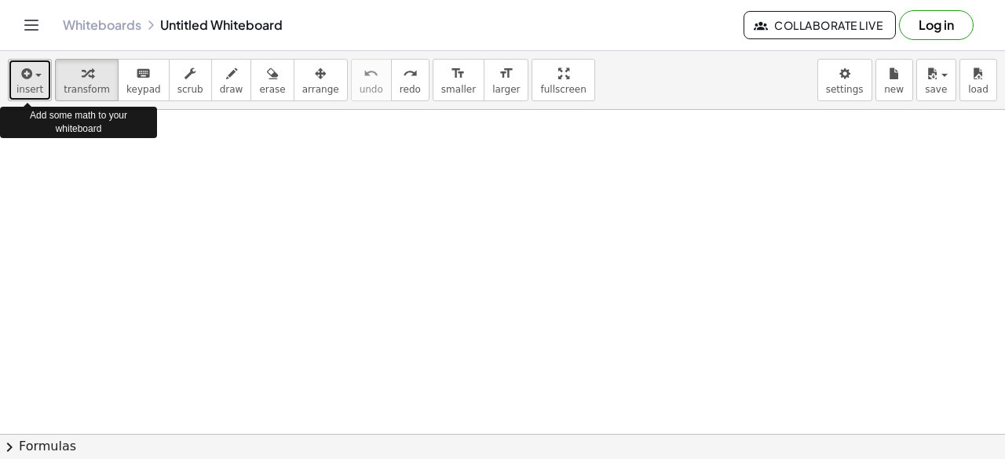
click at [37, 89] on span "insert" at bounding box center [29, 89] width 27 height 11
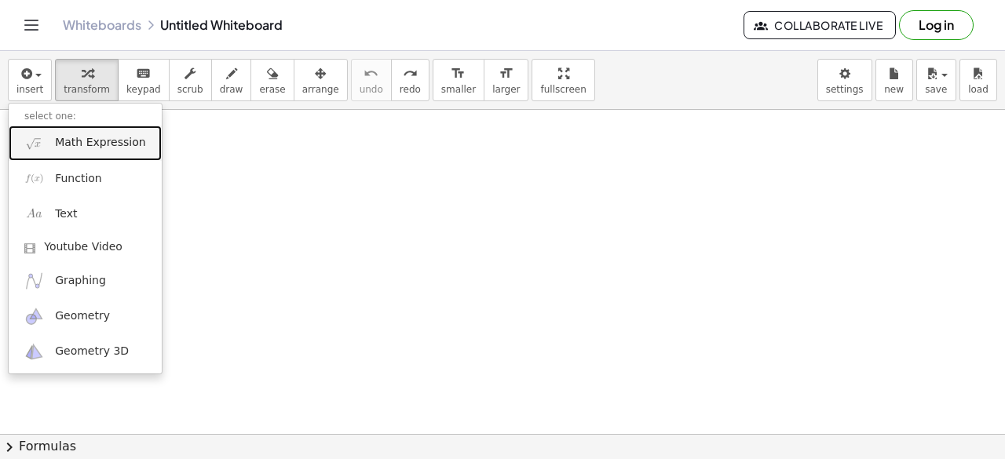
click at [91, 137] on span "Math Expression" at bounding box center [100, 143] width 90 height 16
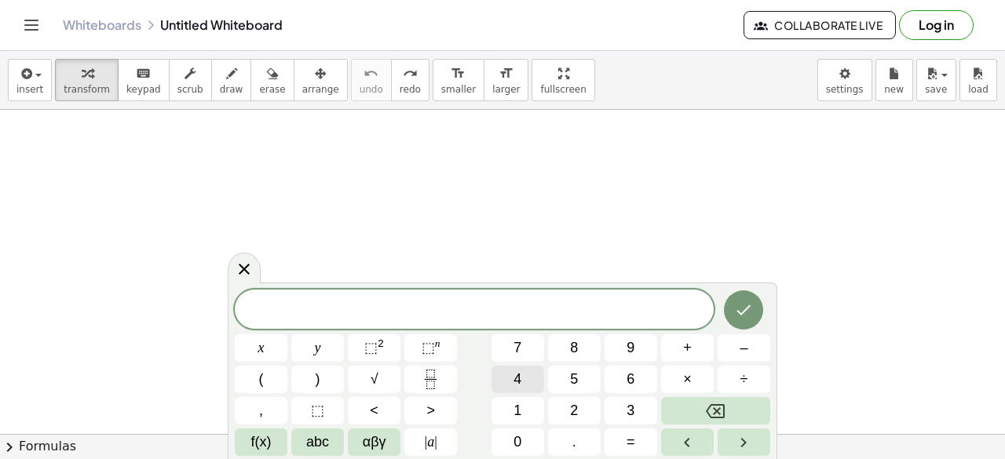
click at [513, 383] on span "4" at bounding box center [517, 379] width 8 height 21
click at [718, 408] on icon "Backspace" at bounding box center [715, 411] width 19 height 19
click at [525, 383] on button "4" at bounding box center [517, 379] width 53 height 27
click at [433, 342] on span "⬚" at bounding box center [428, 348] width 13 height 16
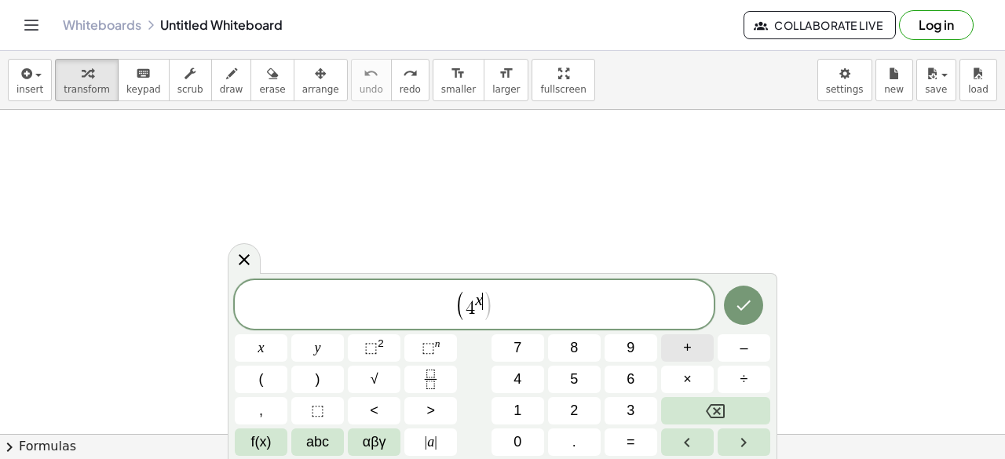
click at [532, 387] on div "( 4 x ​ ) x y ⬚ 2 ⬚ n 7 8 9 + – ( ) √ 4 5 6 × ÷ , ⬚ < > 1 2 3 f(x) abc αβγ | a …" at bounding box center [502, 368] width 535 height 176
click at [424, 345] on span "⬚" at bounding box center [428, 348] width 13 height 16
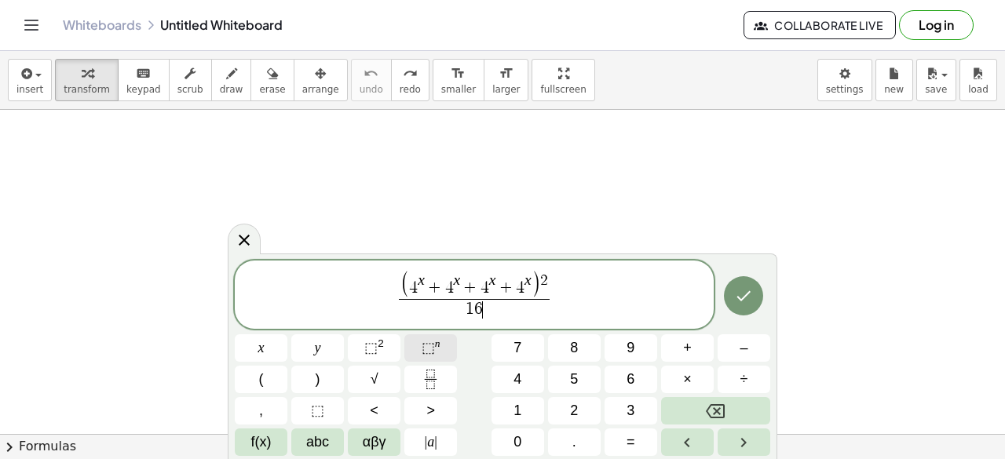
click at [427, 348] on span "⬚" at bounding box center [428, 348] width 13 height 16
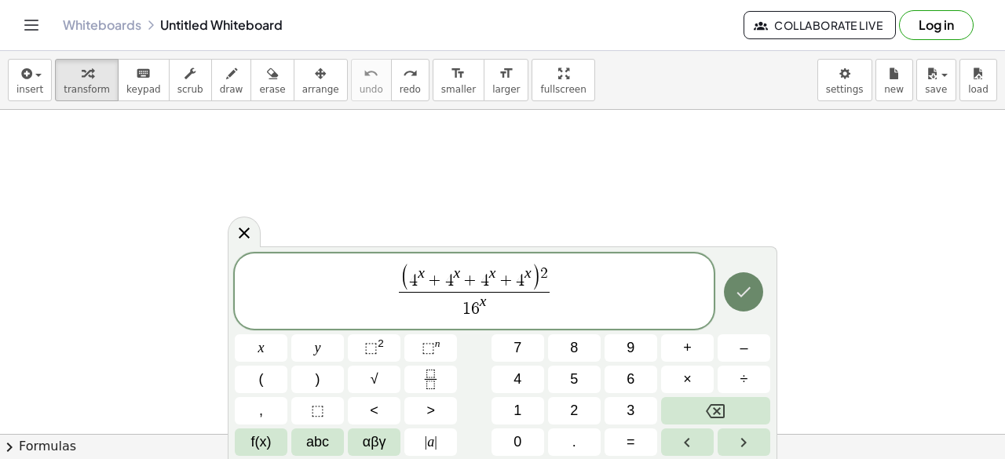
click at [740, 305] on button "Done" at bounding box center [743, 291] width 39 height 39
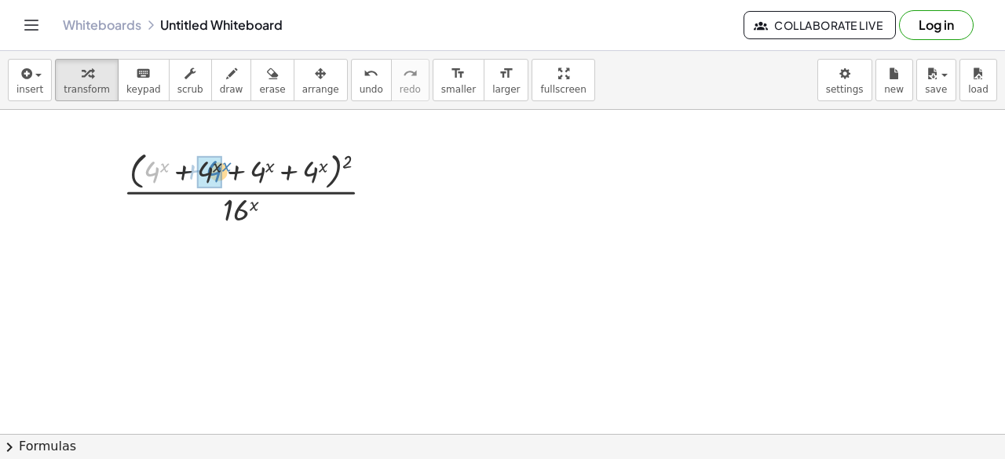
drag, startPoint x: 155, startPoint y: 173, endPoint x: 206, endPoint y: 174, distance: 51.8
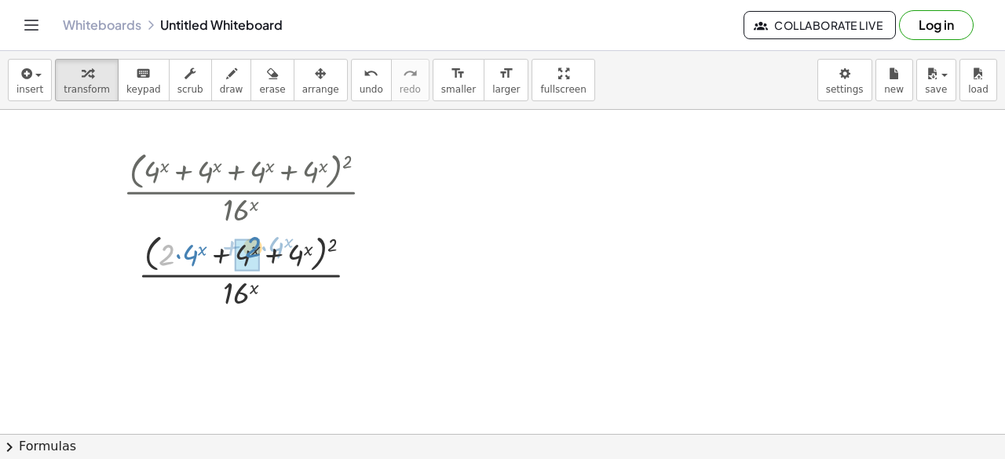
drag, startPoint x: 166, startPoint y: 259, endPoint x: 251, endPoint y: 252, distance: 85.9
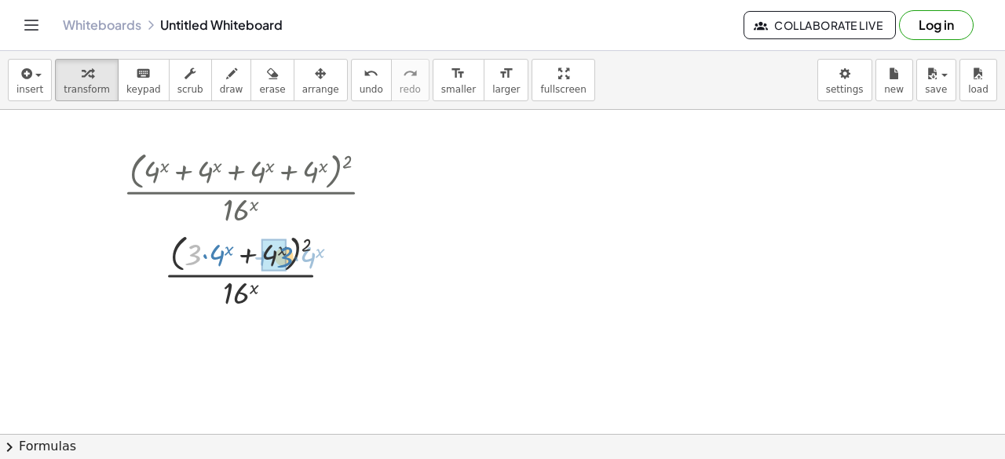
drag, startPoint x: 188, startPoint y: 257, endPoint x: 279, endPoint y: 260, distance: 90.3
drag, startPoint x: 255, startPoint y: 249, endPoint x: 279, endPoint y: 245, distance: 23.9
click at [279, 245] on div at bounding box center [254, 270] width 279 height 83
drag, startPoint x: 279, startPoint y: 245, endPoint x: 228, endPoint y: 265, distance: 54.7
click at [228, 265] on div at bounding box center [254, 270] width 279 height 83
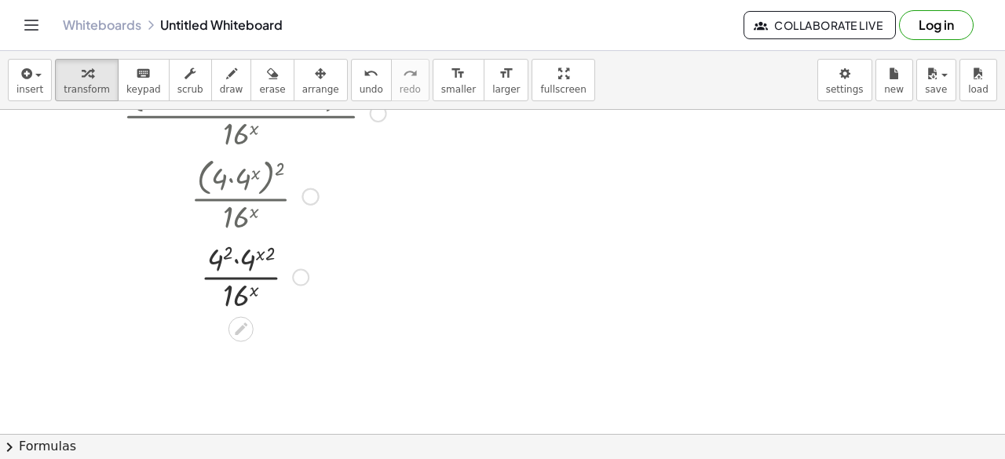
scroll to position [77, 0]
drag, startPoint x: 237, startPoint y: 291, endPoint x: 217, endPoint y: 255, distance: 41.1
click at [217, 255] on div at bounding box center [254, 275] width 279 height 79
drag, startPoint x: 251, startPoint y: 287, endPoint x: 231, endPoint y: 299, distance: 24.0
click at [231, 299] on div at bounding box center [254, 275] width 201 height 79
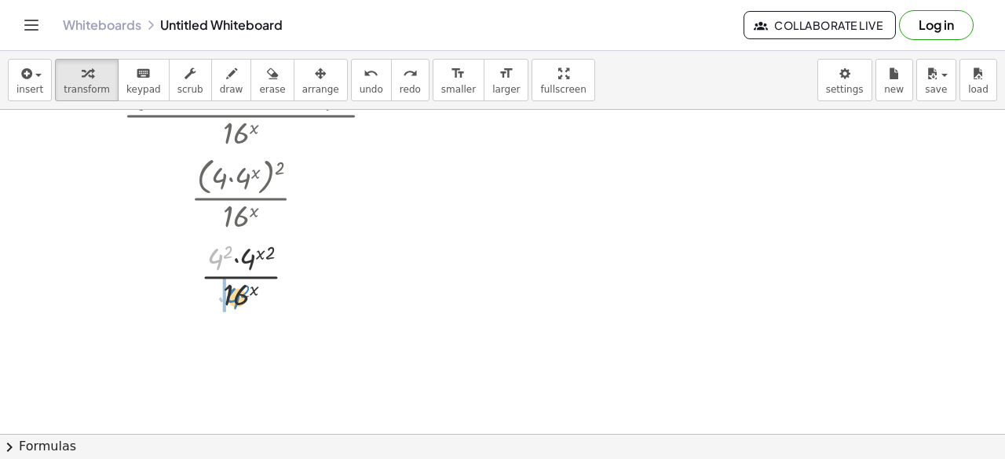
drag, startPoint x: 214, startPoint y: 265, endPoint x: 231, endPoint y: 304, distance: 42.9
click at [231, 304] on div at bounding box center [254, 275] width 201 height 79
drag, startPoint x: 214, startPoint y: 261, endPoint x: 235, endPoint y: 294, distance: 39.2
click at [235, 294] on div at bounding box center [254, 275] width 269 height 79
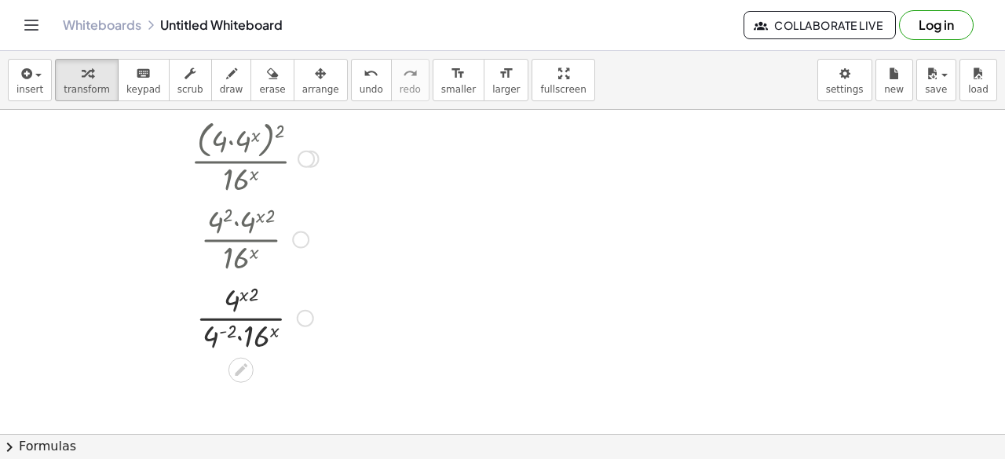
scroll to position [115, 0]
drag, startPoint x: 214, startPoint y: 336, endPoint x: 255, endPoint y: 336, distance: 41.6
click at [255, 336] on div at bounding box center [254, 315] width 279 height 79
drag, startPoint x: 234, startPoint y: 298, endPoint x: 239, endPoint y: 331, distance: 33.3
drag, startPoint x: 240, startPoint y: 301, endPoint x: 237, endPoint y: 335, distance: 34.7
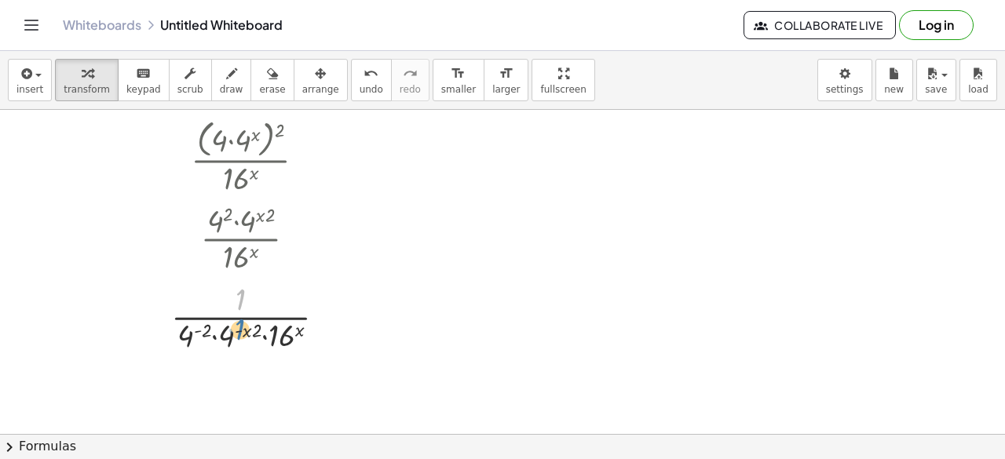
click at [237, 335] on div at bounding box center [254, 315] width 279 height 79
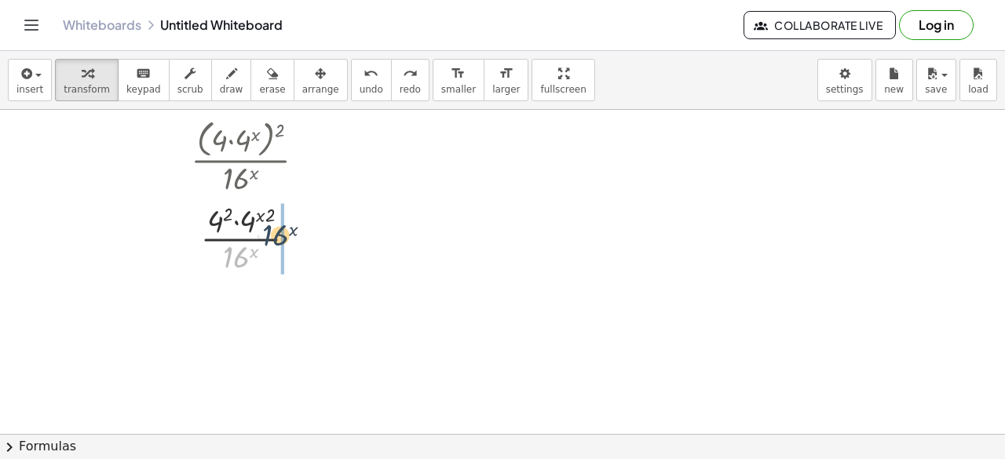
drag, startPoint x: 234, startPoint y: 258, endPoint x: 282, endPoint y: 232, distance: 54.8
drag, startPoint x: 239, startPoint y: 254, endPoint x: 224, endPoint y: 222, distance: 34.8
click at [224, 222] on div at bounding box center [254, 237] width 211 height 79
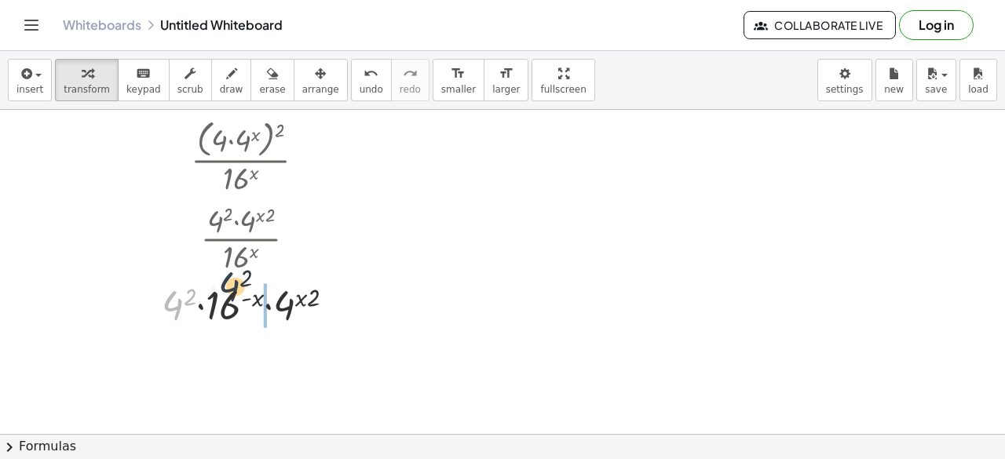
drag, startPoint x: 175, startPoint y: 306, endPoint x: 239, endPoint y: 294, distance: 64.7
click at [239, 294] on div at bounding box center [254, 302] width 279 height 53
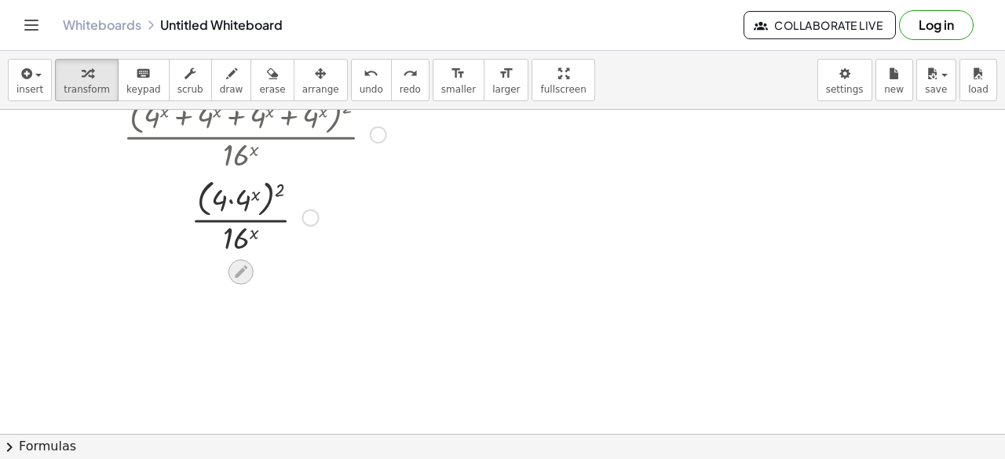
scroll to position [62, 0]
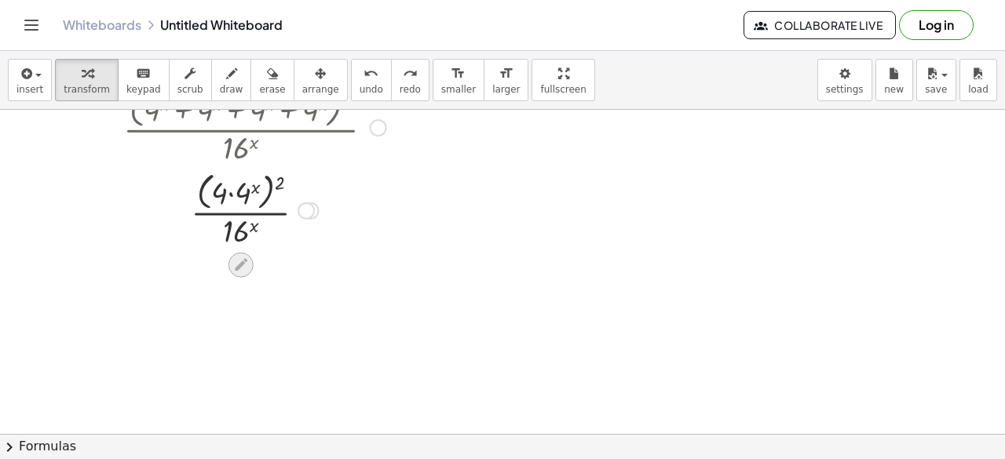
click at [237, 260] on icon at bounding box center [240, 265] width 16 height 16
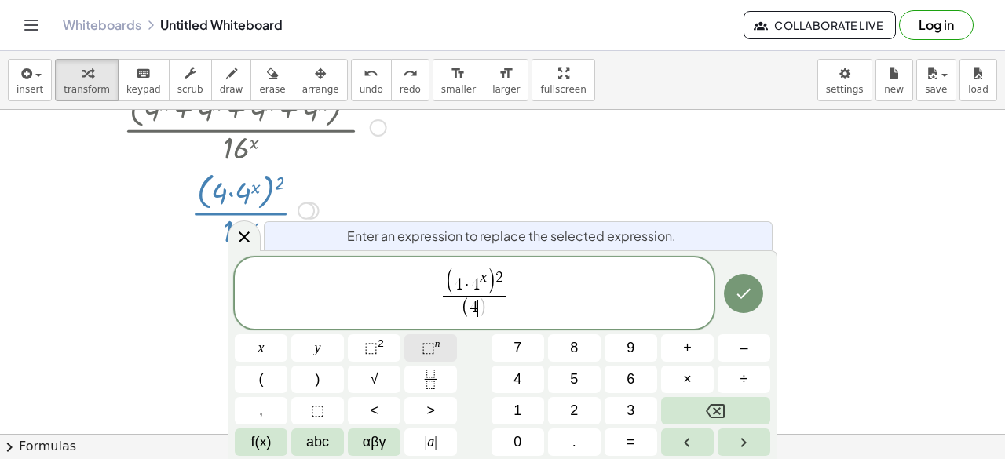
click at [436, 342] on sup "n" at bounding box center [437, 344] width 5 height 12
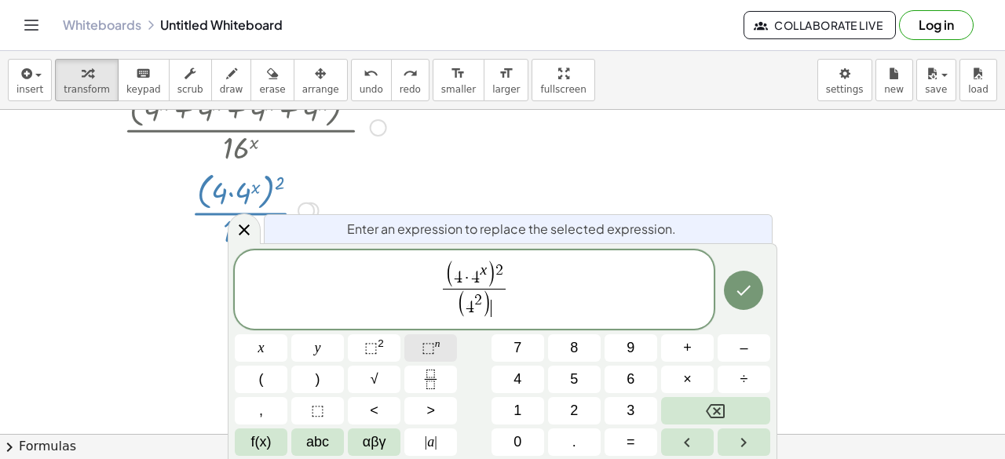
click at [440, 342] on button "⬚ n" at bounding box center [430, 347] width 53 height 27
click at [736, 287] on icon "Done" at bounding box center [743, 290] width 19 height 19
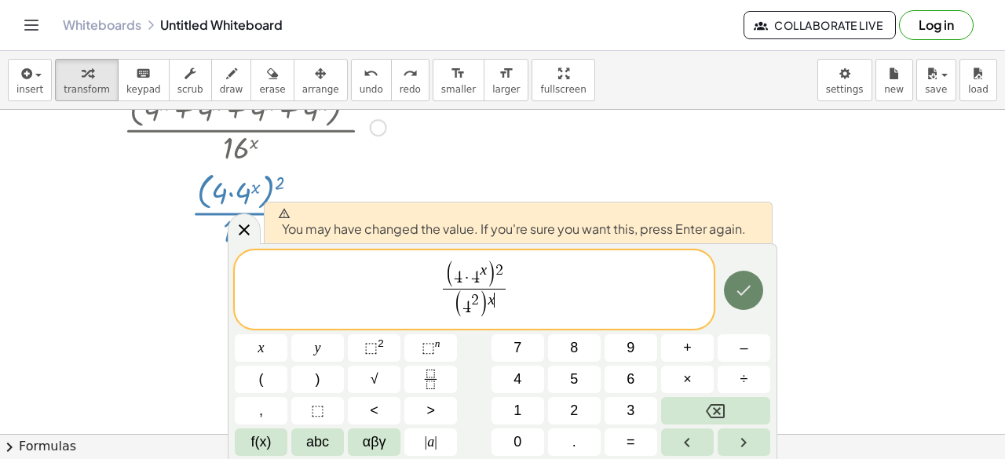
click at [732, 276] on button "Done" at bounding box center [743, 290] width 39 height 39
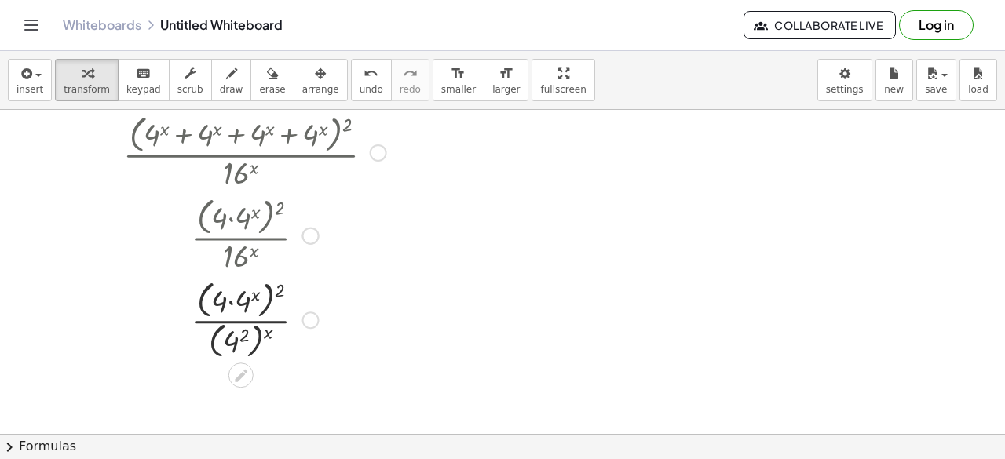
scroll to position [38, 0]
drag, startPoint x: 279, startPoint y: 287, endPoint x: 223, endPoint y: 310, distance: 60.9
click at [223, 310] on div at bounding box center [254, 318] width 279 height 86
drag, startPoint x: 268, startPoint y: 323, endPoint x: 248, endPoint y: 327, distance: 20.7
drag, startPoint x: 232, startPoint y: 334, endPoint x: 250, endPoint y: 305, distance: 34.9
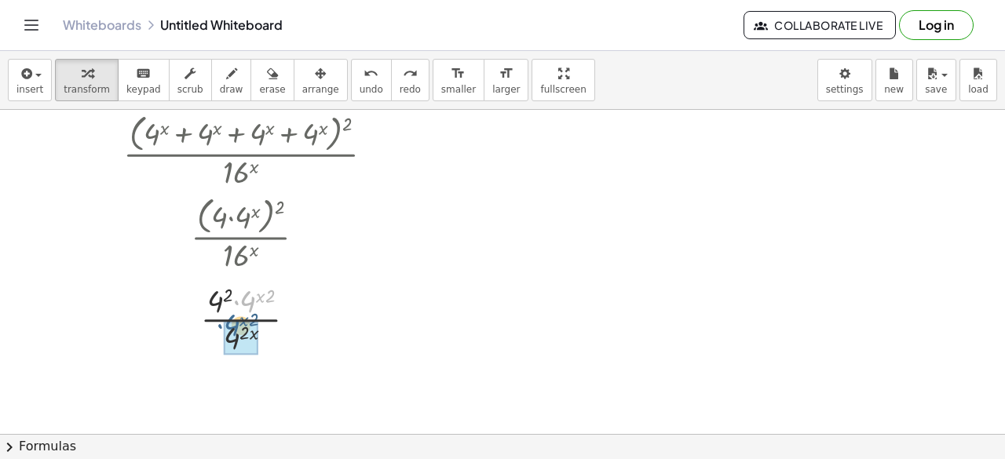
drag, startPoint x: 251, startPoint y: 312, endPoint x: 235, endPoint y: 336, distance: 29.4
click at [261, 296] on div at bounding box center [255, 318] width 276 height 79
drag, startPoint x: 272, startPoint y: 296, endPoint x: 257, endPoint y: 297, distance: 14.2
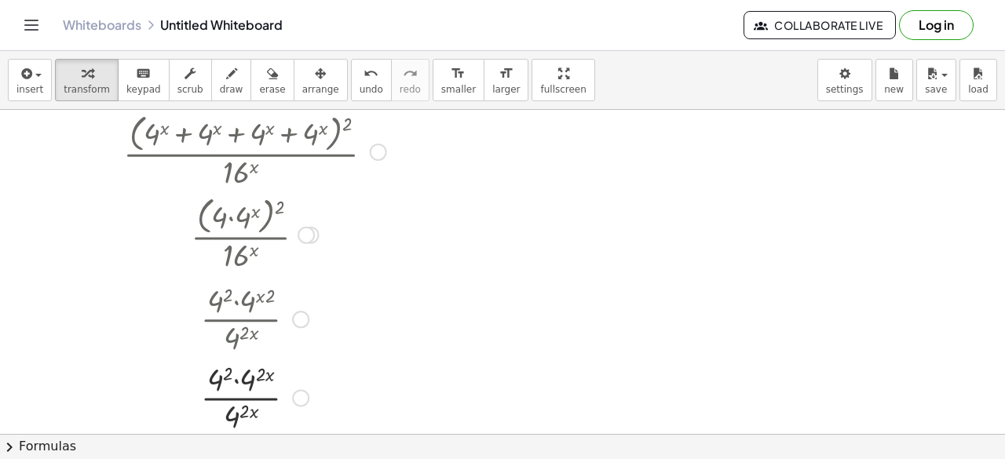
scroll to position [82, 0]
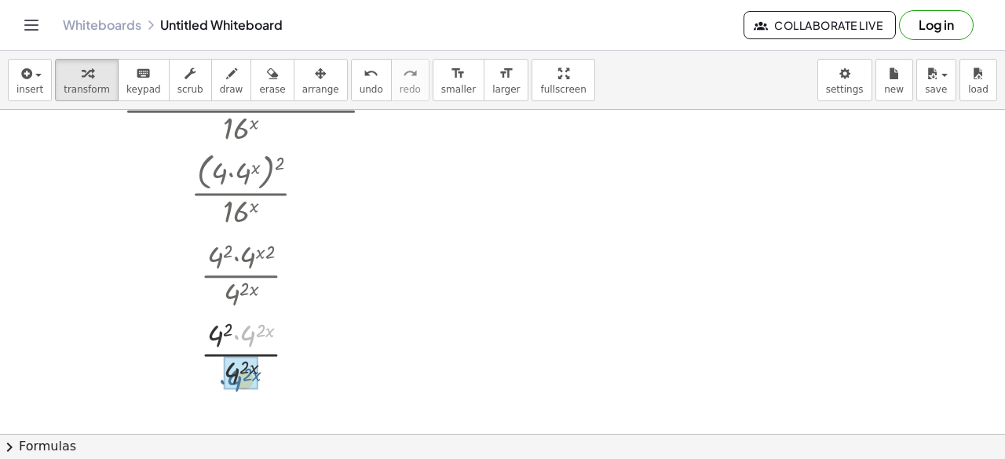
drag, startPoint x: 248, startPoint y: 334, endPoint x: 234, endPoint y: 380, distance: 48.4
click at [235, 353] on div at bounding box center [254, 353] width 279 height 52
click at [250, 245] on div at bounding box center [255, 274] width 276 height 79
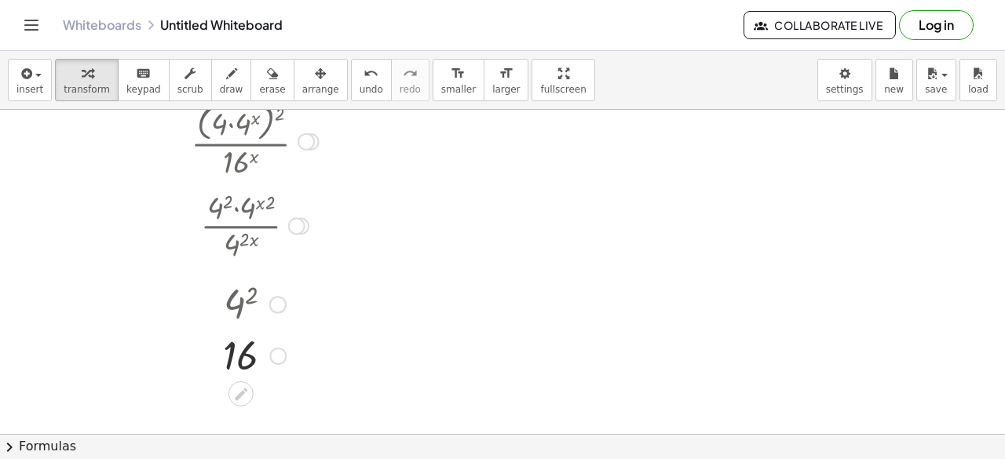
scroll to position [228, 0]
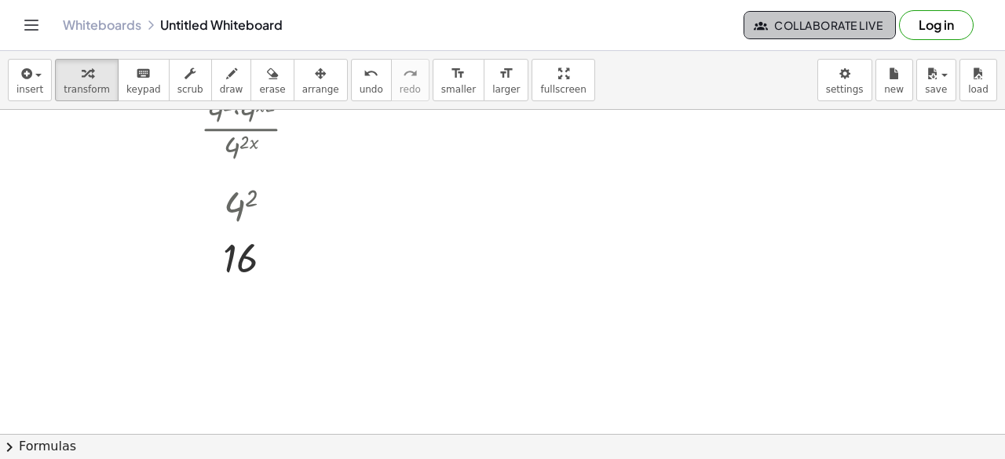
click at [763, 29] on icon "button" at bounding box center [761, 25] width 14 height 14
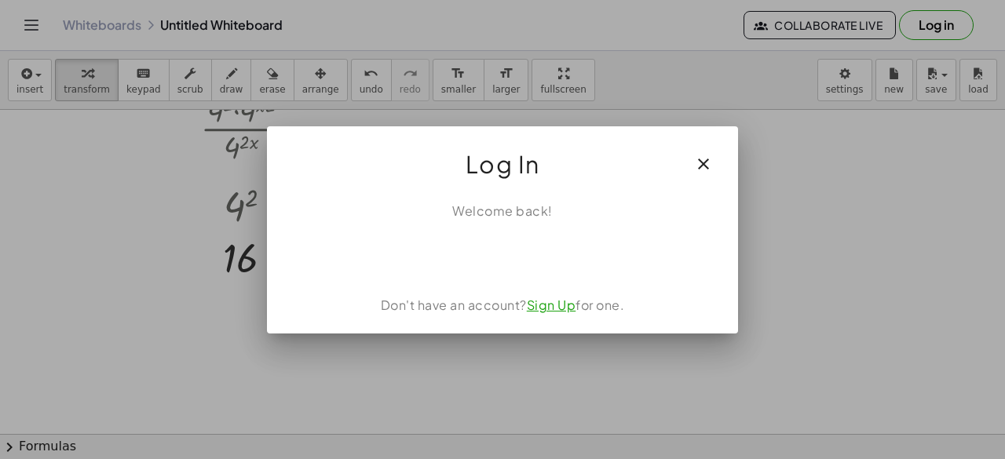
click at [707, 152] on button "button" at bounding box center [704, 164] width 38 height 38
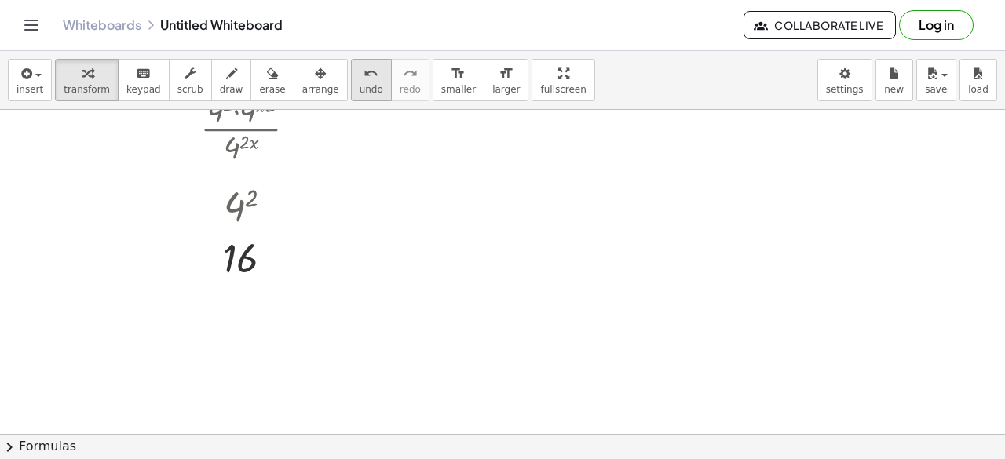
click at [360, 84] on span "undo" at bounding box center [372, 89] width 24 height 11
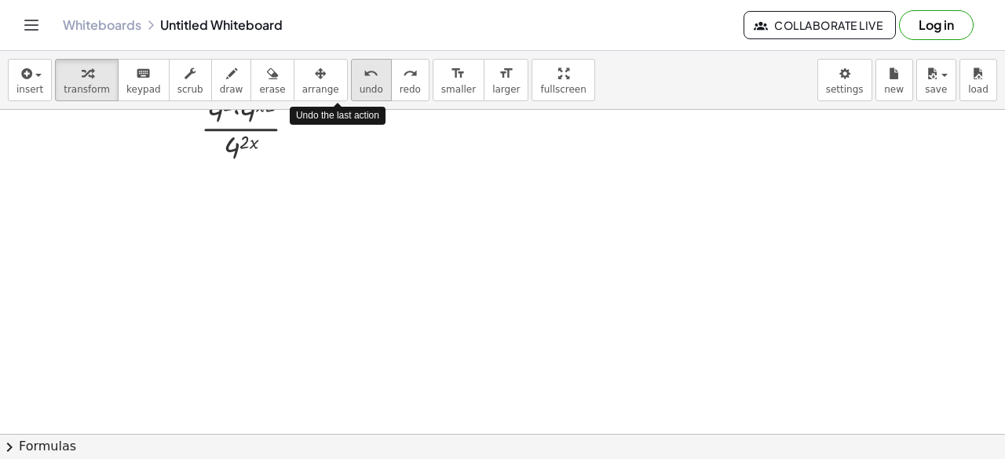
click at [360, 84] on span "undo" at bounding box center [372, 89] width 24 height 11
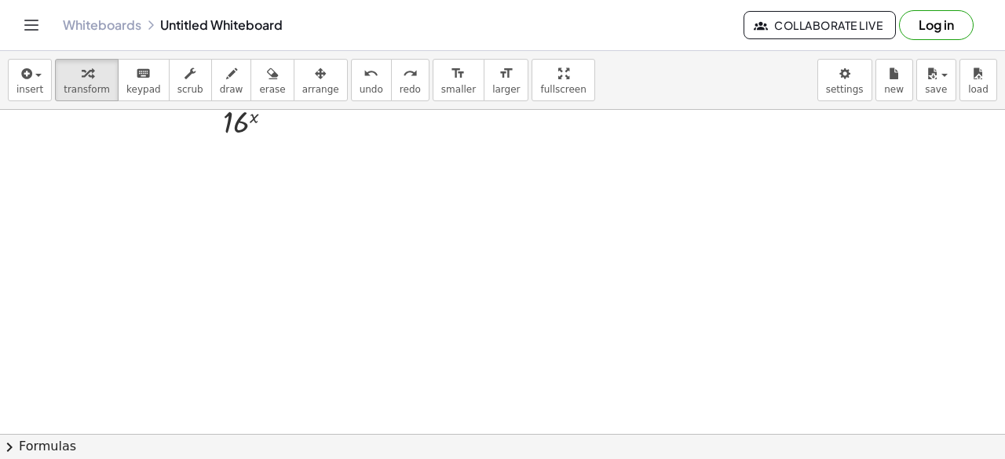
scroll to position [0, 0]
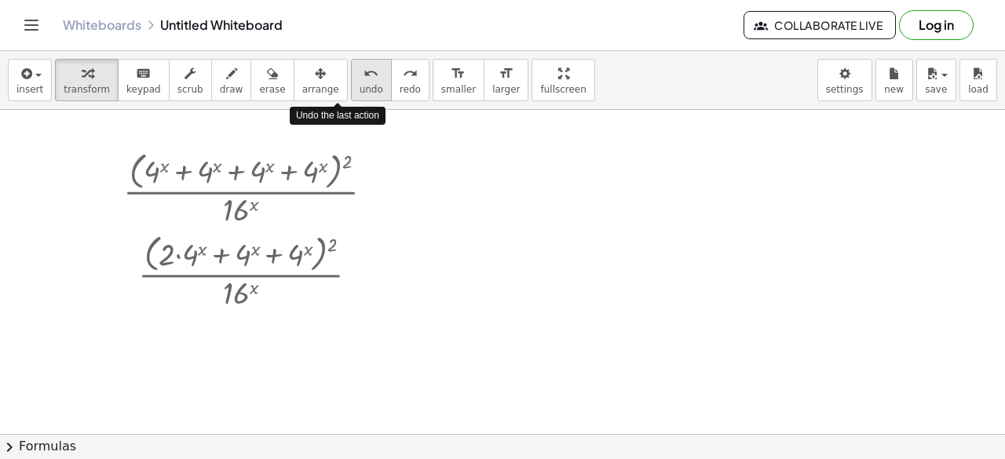
click at [360, 86] on span "undo" at bounding box center [372, 89] width 24 height 11
